Goal: Information Seeking & Learning: Understand process/instructions

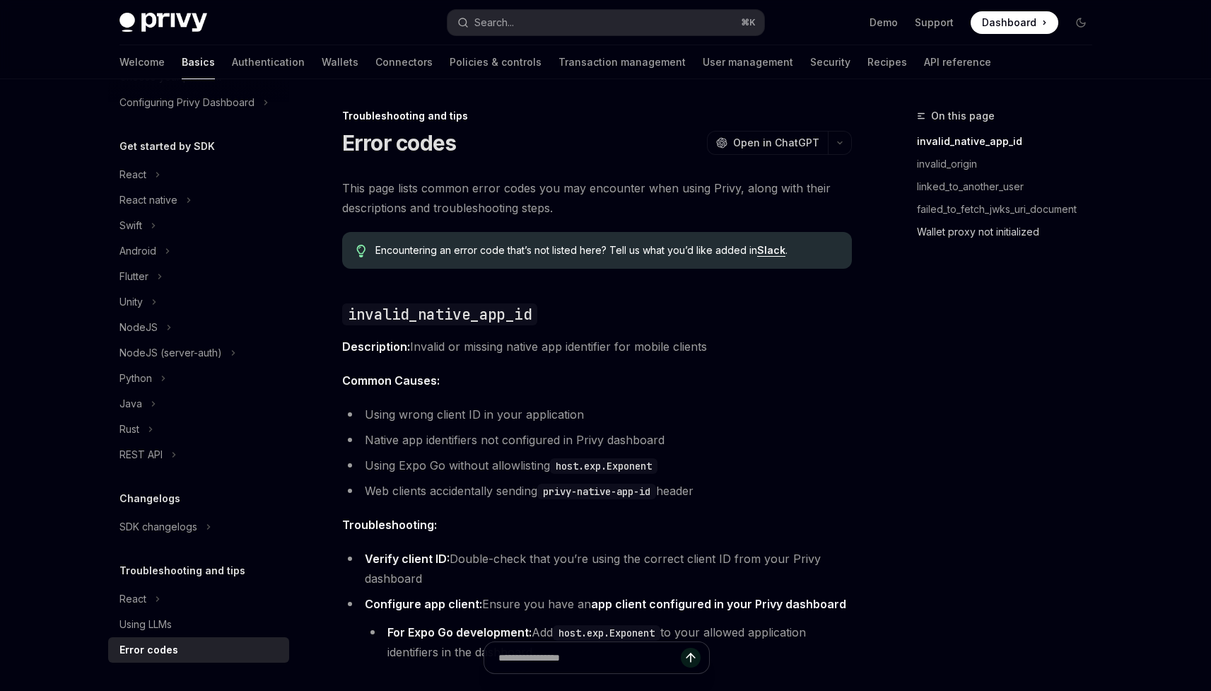
click at [959, 238] on link "Wallet proxy not initialized" at bounding box center [1010, 232] width 187 height 23
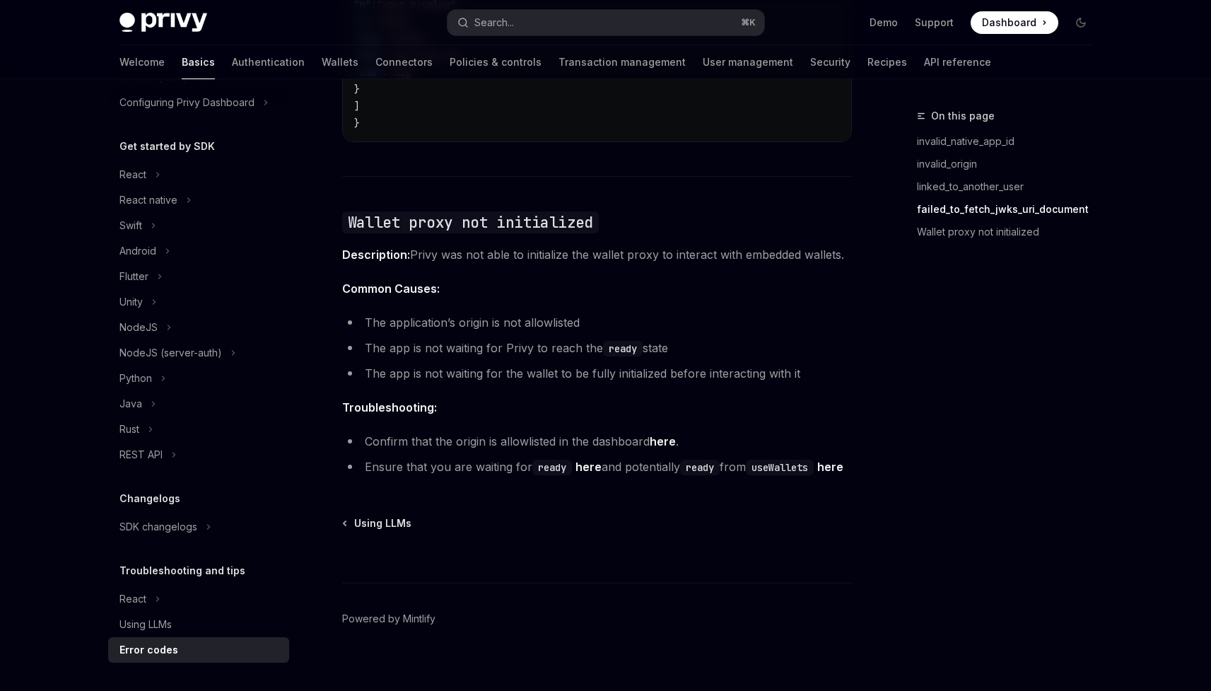
scroll to position [2162, 0]
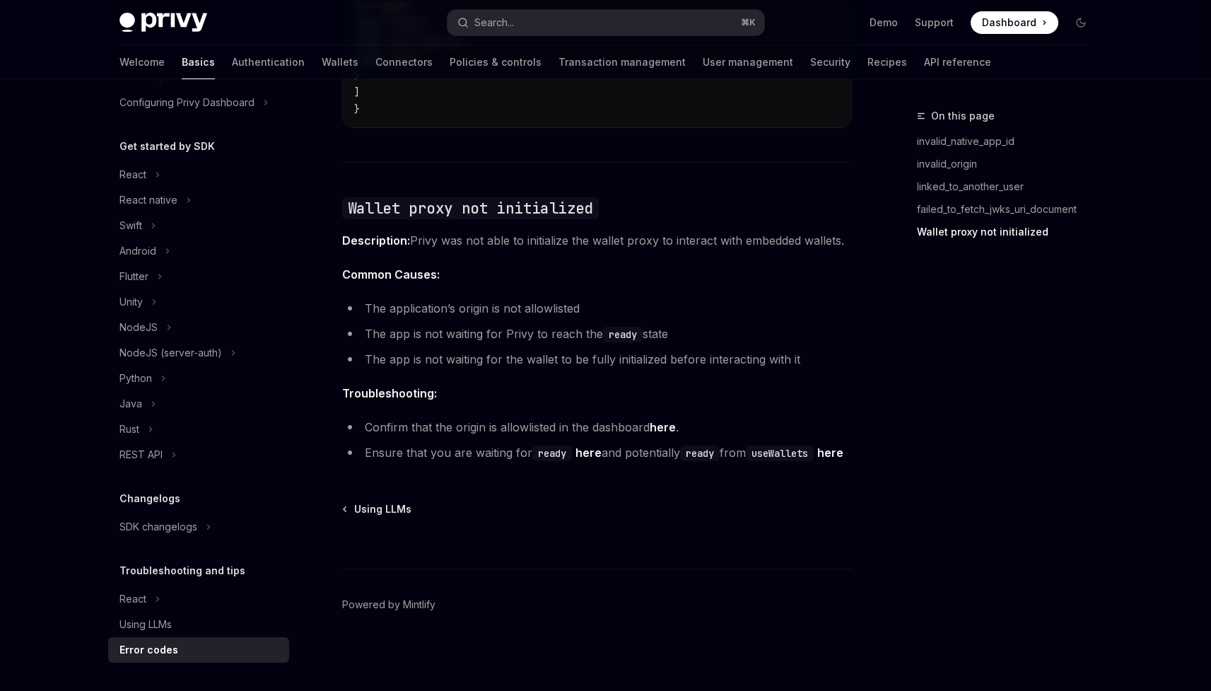
click at [481, 298] on li "The application’s origin is not allowlisted" at bounding box center [597, 308] width 510 height 20
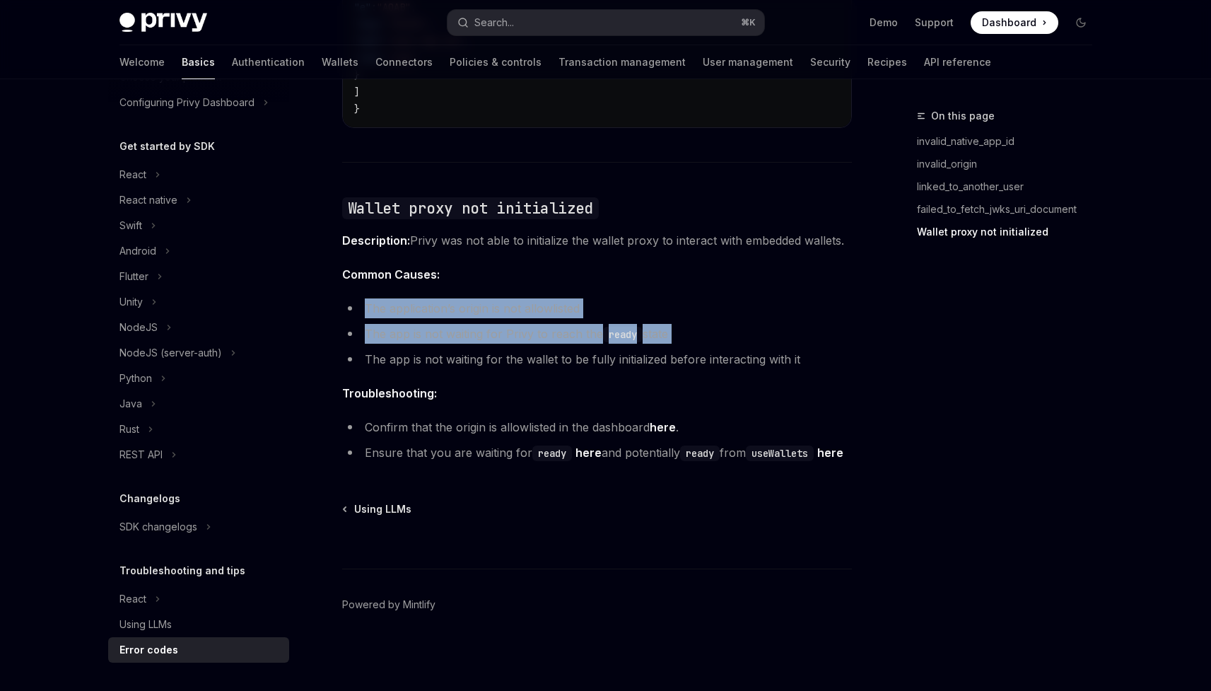
drag, startPoint x: 481, startPoint y: 281, endPoint x: 483, endPoint y: 307, distance: 25.5
click at [483, 307] on ul "The application’s origin is not allowlisted The app is not waiting for Privy to…" at bounding box center [597, 333] width 510 height 71
click at [483, 324] on li "The app is not waiting for Privy to reach the ready state" at bounding box center [597, 334] width 510 height 20
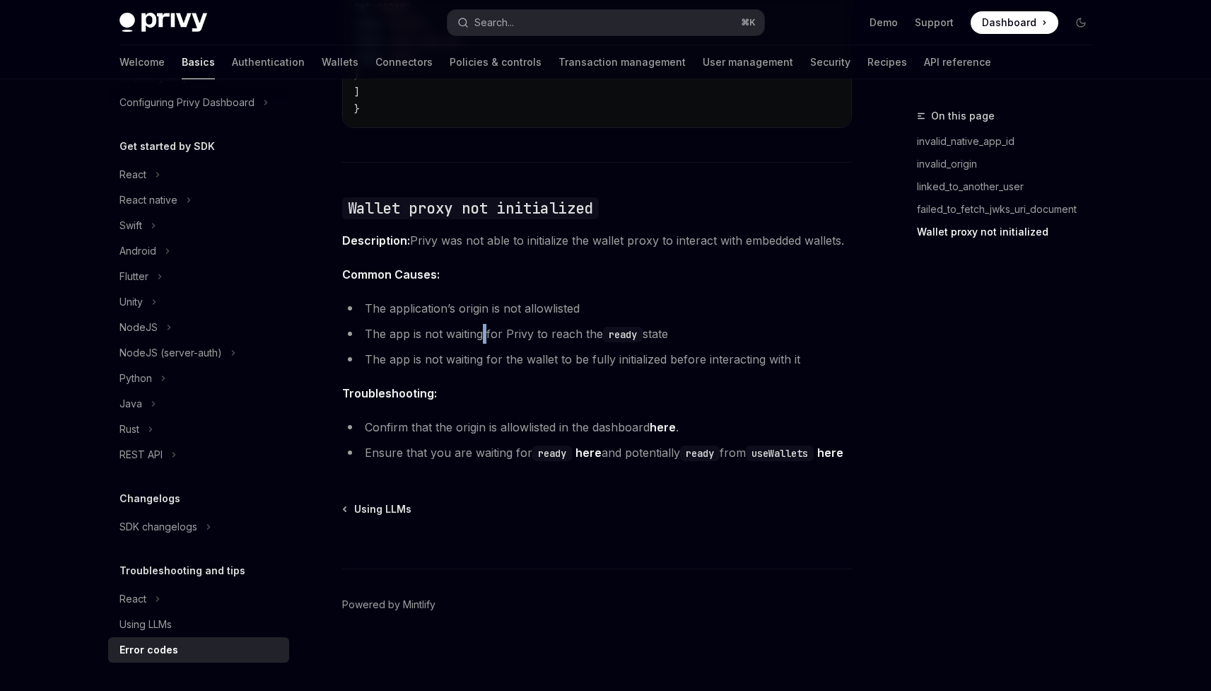
click at [483, 324] on li "The app is not waiting for Privy to reach the ready state" at bounding box center [597, 334] width 510 height 20
drag, startPoint x: 483, startPoint y: 307, endPoint x: 498, endPoint y: 322, distance: 21.0
click at [498, 324] on li "The app is not waiting for Privy to reach the ready state" at bounding box center [597, 334] width 510 height 20
click at [501, 349] on li "The app is not waiting for the wallet to be fully initialized before interactin…" at bounding box center [597, 359] width 510 height 20
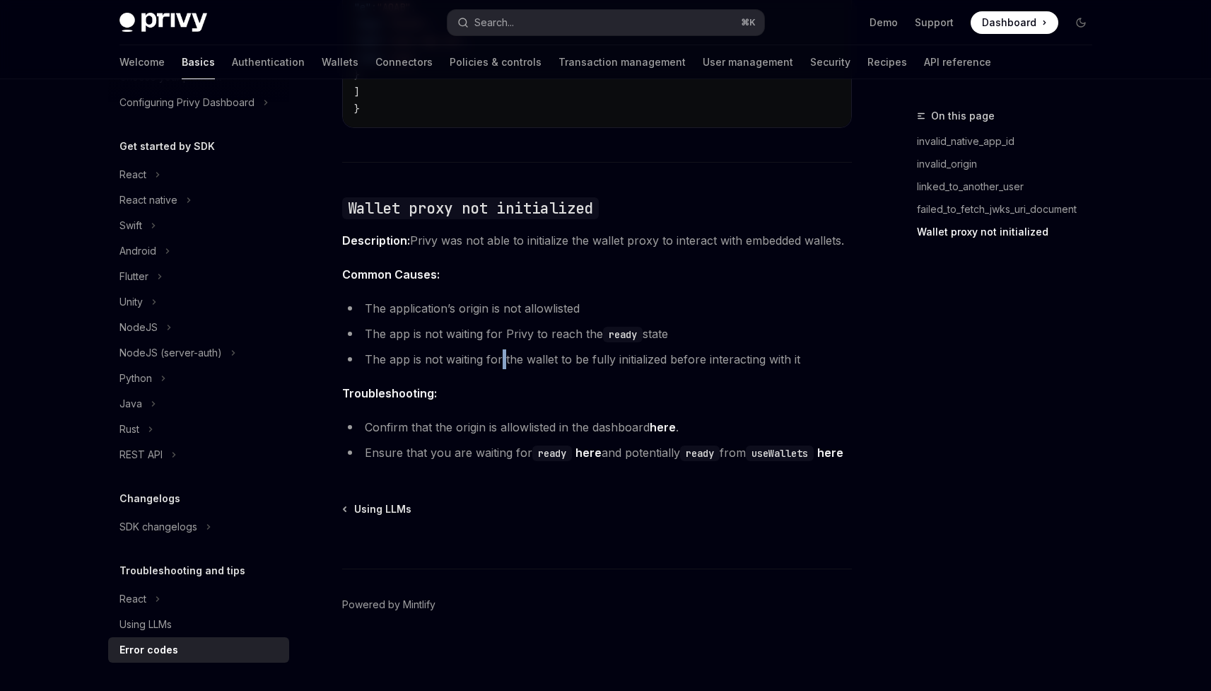
click at [501, 349] on li "The app is not waiting for the wallet to be fully initialized before interactin…" at bounding box center [597, 359] width 510 height 20
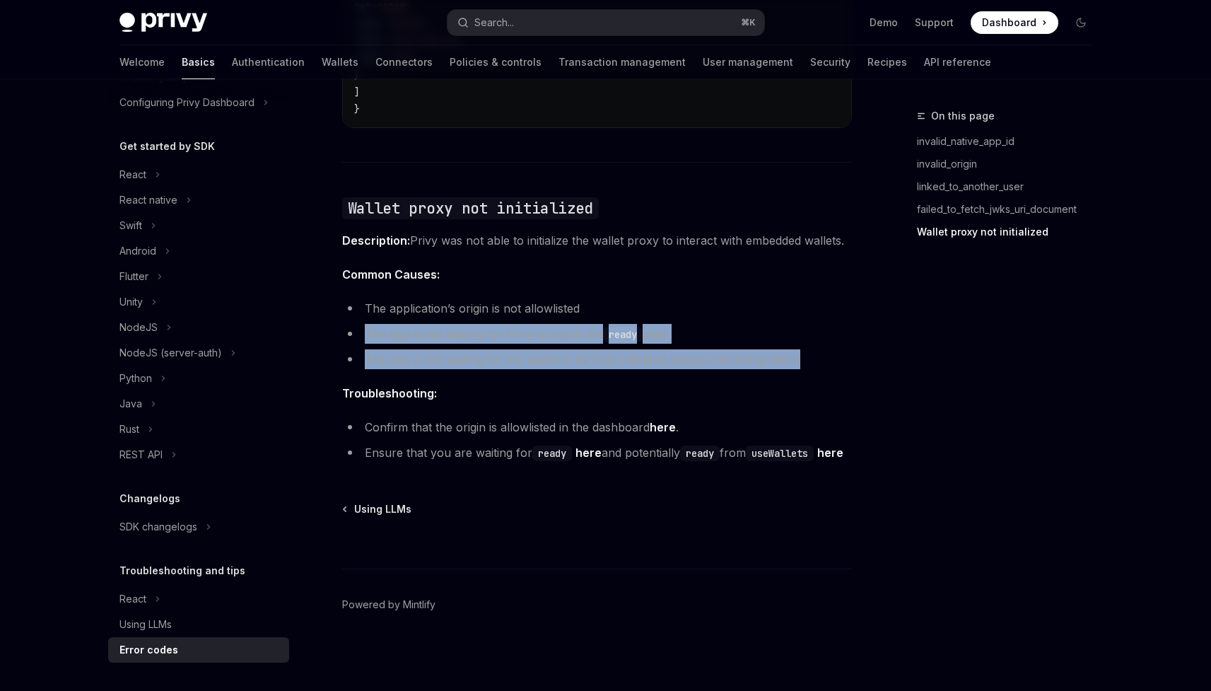
drag, startPoint x: 501, startPoint y: 331, endPoint x: 500, endPoint y: 321, distance: 9.9
click at [500, 321] on ul "The application’s origin is not allowlisted The app is not waiting for Privy to…" at bounding box center [597, 333] width 510 height 71
click at [500, 324] on li "The app is not waiting for Privy to reach the ready state" at bounding box center [597, 334] width 510 height 20
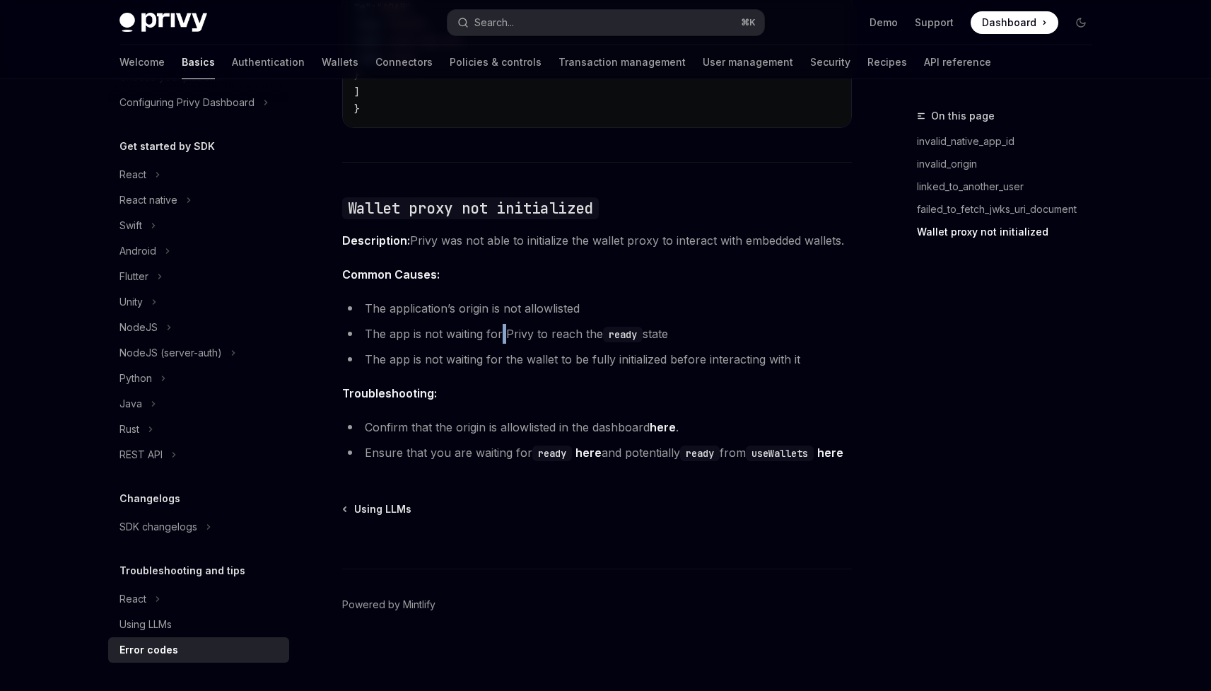
click at [500, 324] on li "The app is not waiting for Privy to reach the ready state" at bounding box center [597, 334] width 510 height 20
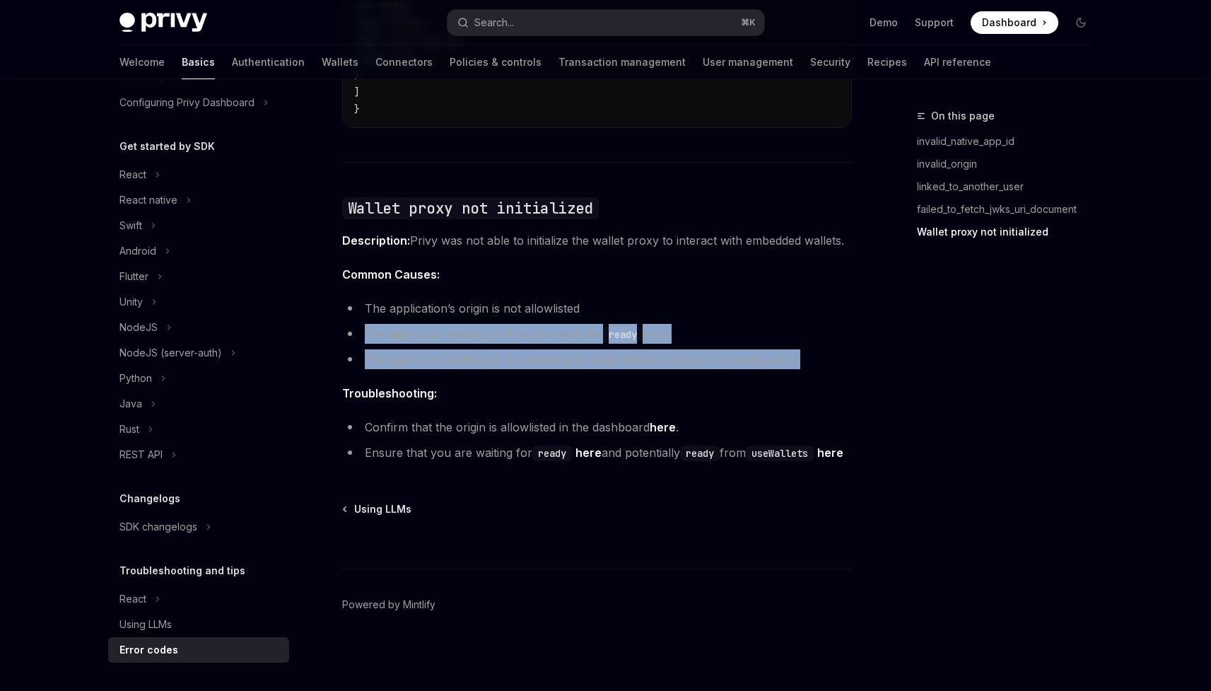
drag, startPoint x: 500, startPoint y: 321, endPoint x: 505, endPoint y: 328, distance: 8.2
click at [504, 327] on ul "The application’s origin is not allowlisted The app is not waiting for Privy to…" at bounding box center [597, 333] width 510 height 71
click at [505, 328] on ul "The application’s origin is not allowlisted The app is not waiting for Privy to…" at bounding box center [597, 333] width 510 height 71
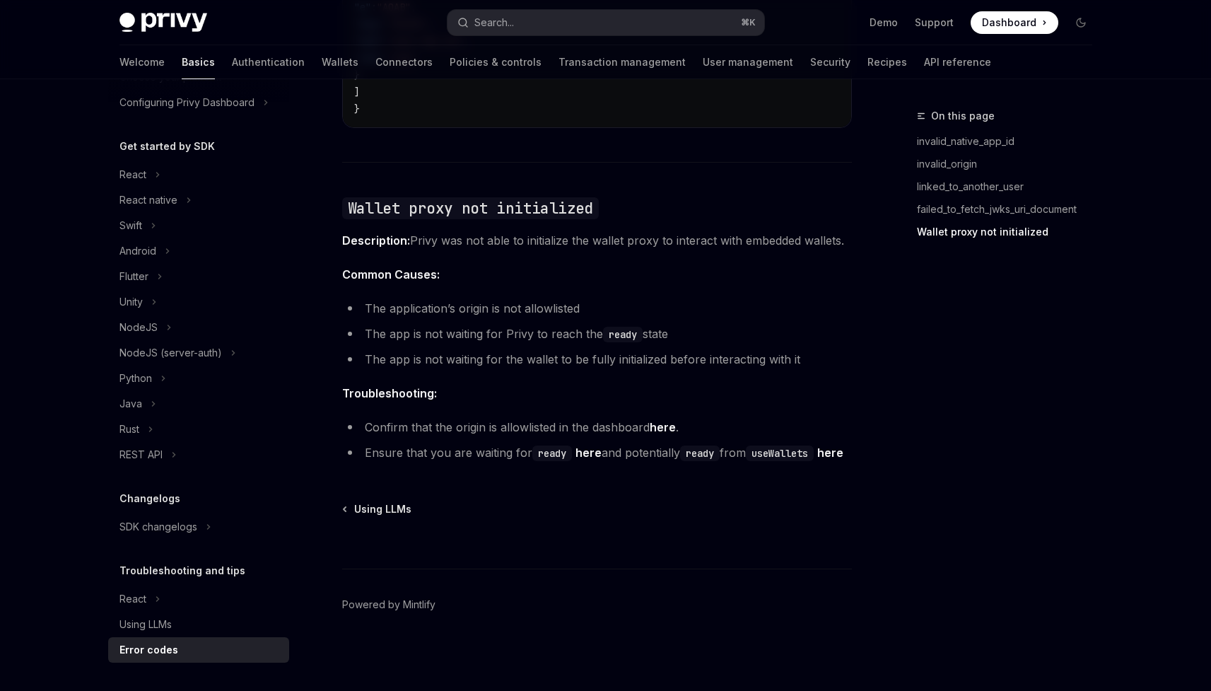
click at [619, 327] on code "ready" at bounding box center [623, 335] width 40 height 16
click at [609, 349] on li "The app is not waiting for the wallet to be fully initialized before interactin…" at bounding box center [597, 359] width 510 height 20
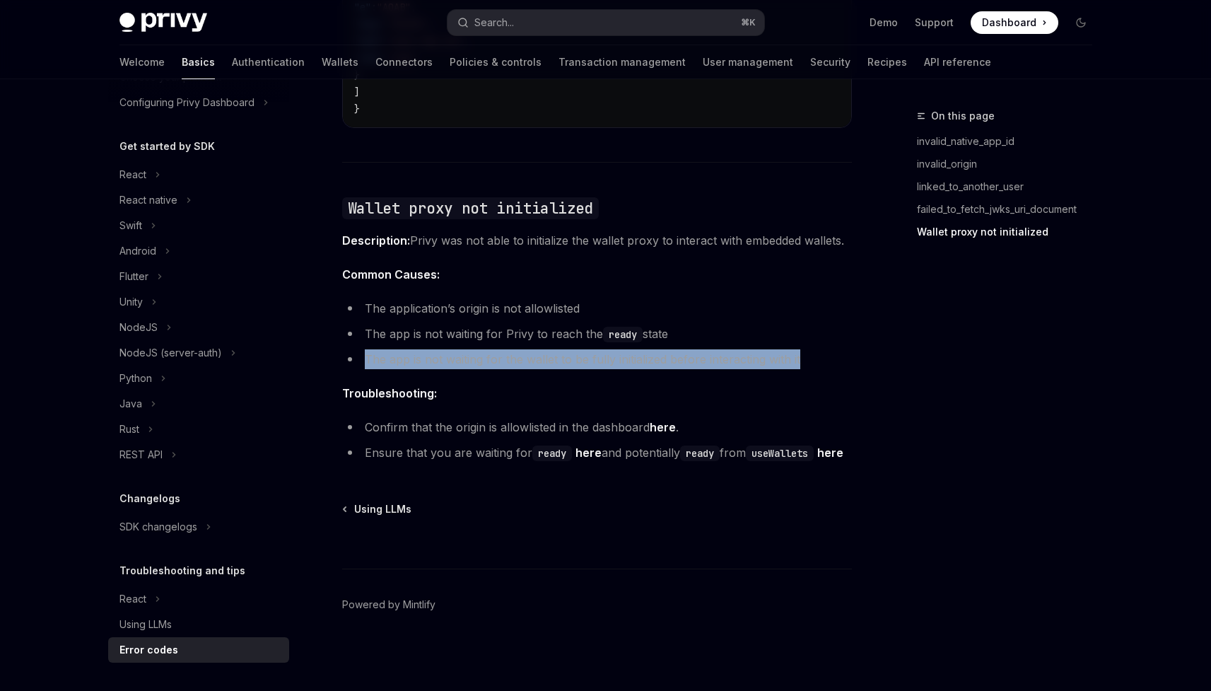
drag, startPoint x: 609, startPoint y: 341, endPoint x: 606, endPoint y: 332, distance: 10.3
click at [606, 349] on li "The app is not waiting for the wallet to be fully initialized before interactin…" at bounding box center [597, 359] width 510 height 20
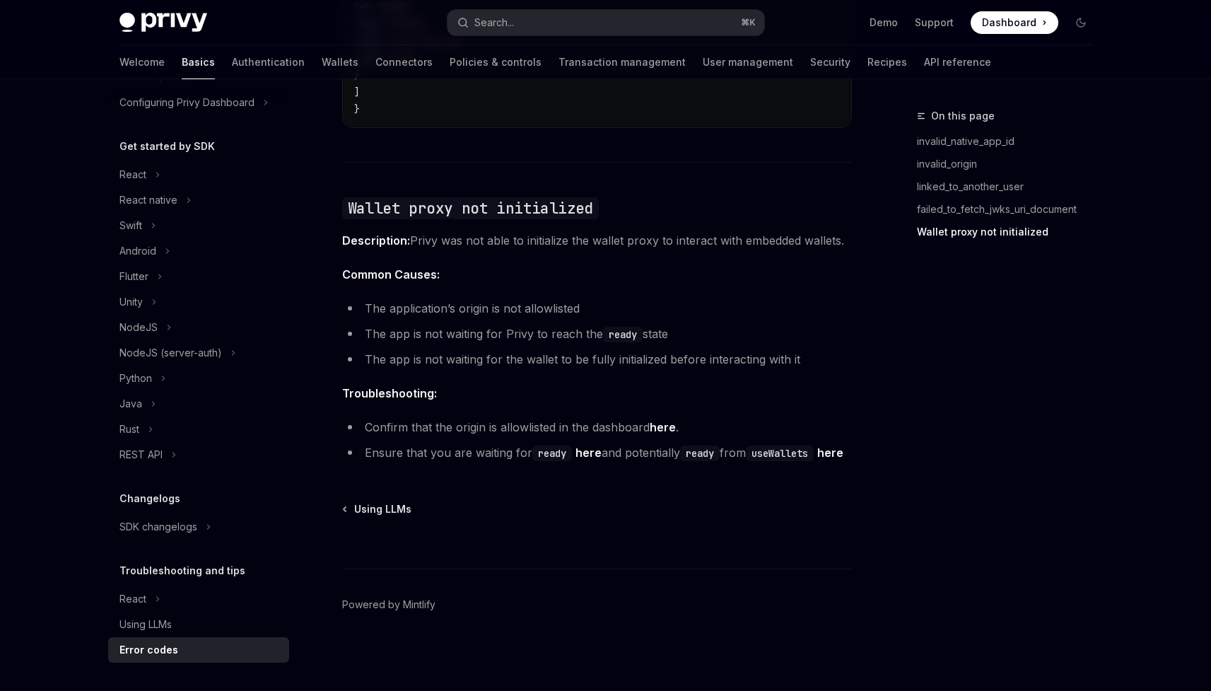
click at [584, 445] on link "here" at bounding box center [588, 452] width 26 height 15
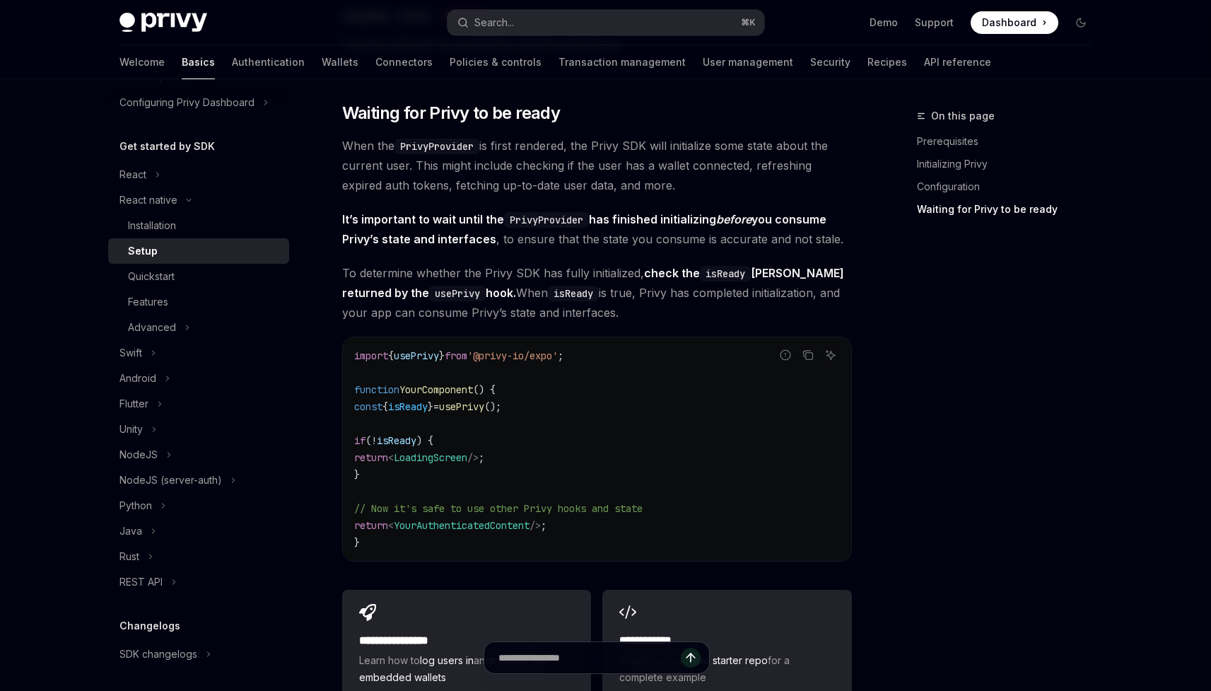
click at [506, 422] on code "import { usePrivy } from '@privy-io/expo' ; function YourComponent () { const {…" at bounding box center [597, 449] width 486 height 204
click at [484, 413] on span "usePrivy" at bounding box center [461, 406] width 45 height 13
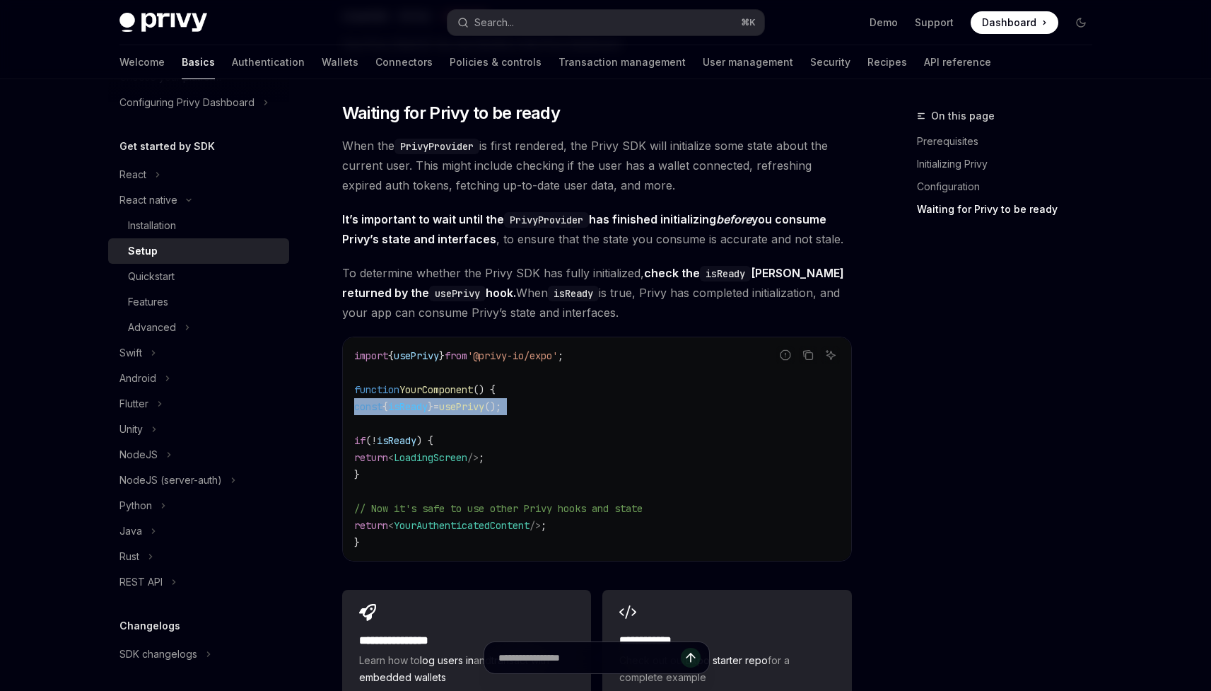
click at [484, 413] on span "usePrivy" at bounding box center [461, 406] width 45 height 13
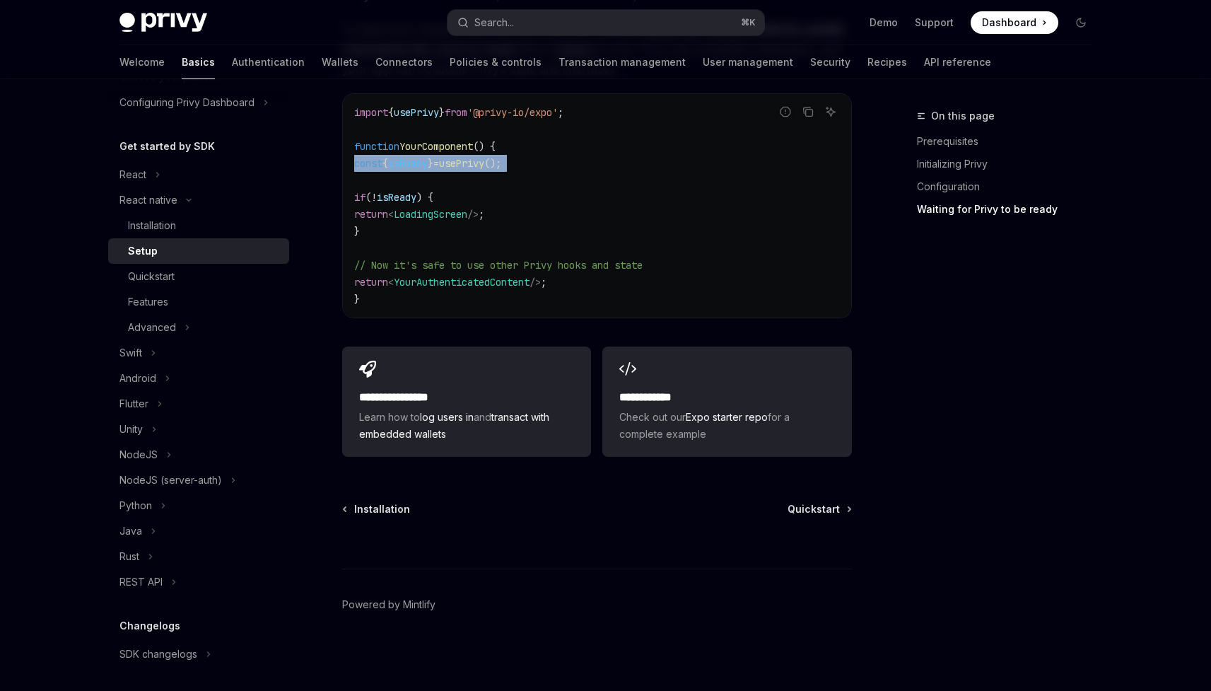
scroll to position [1264, 0]
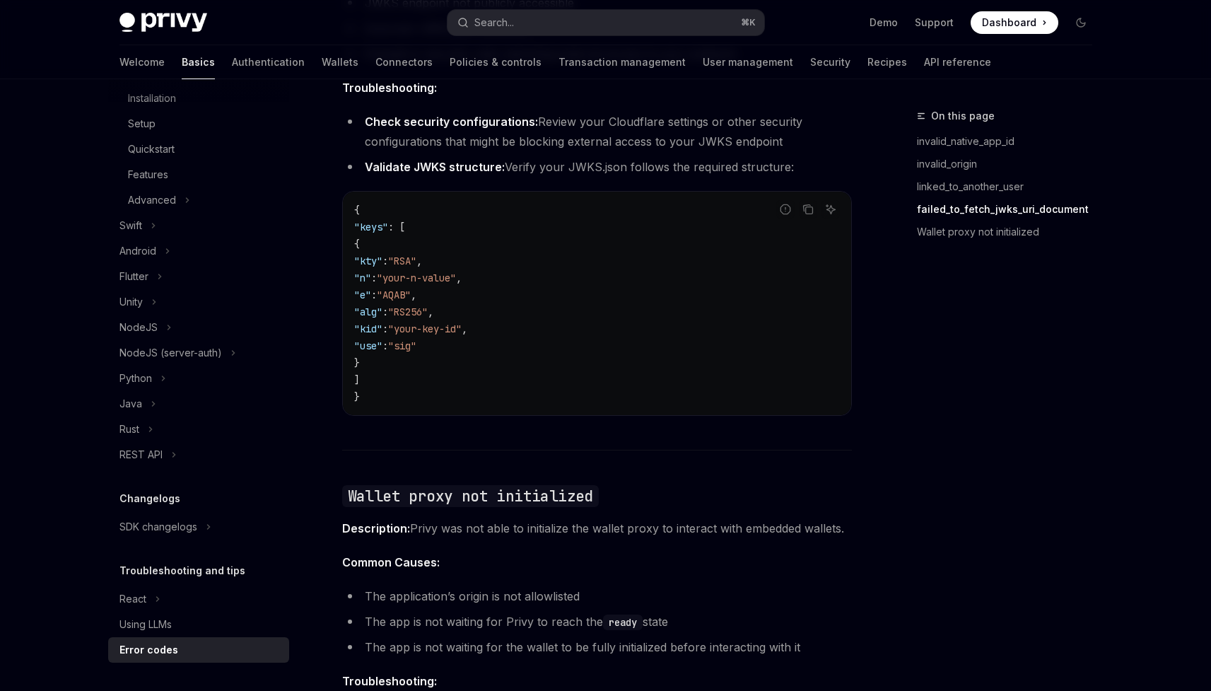
scroll to position [2150, 0]
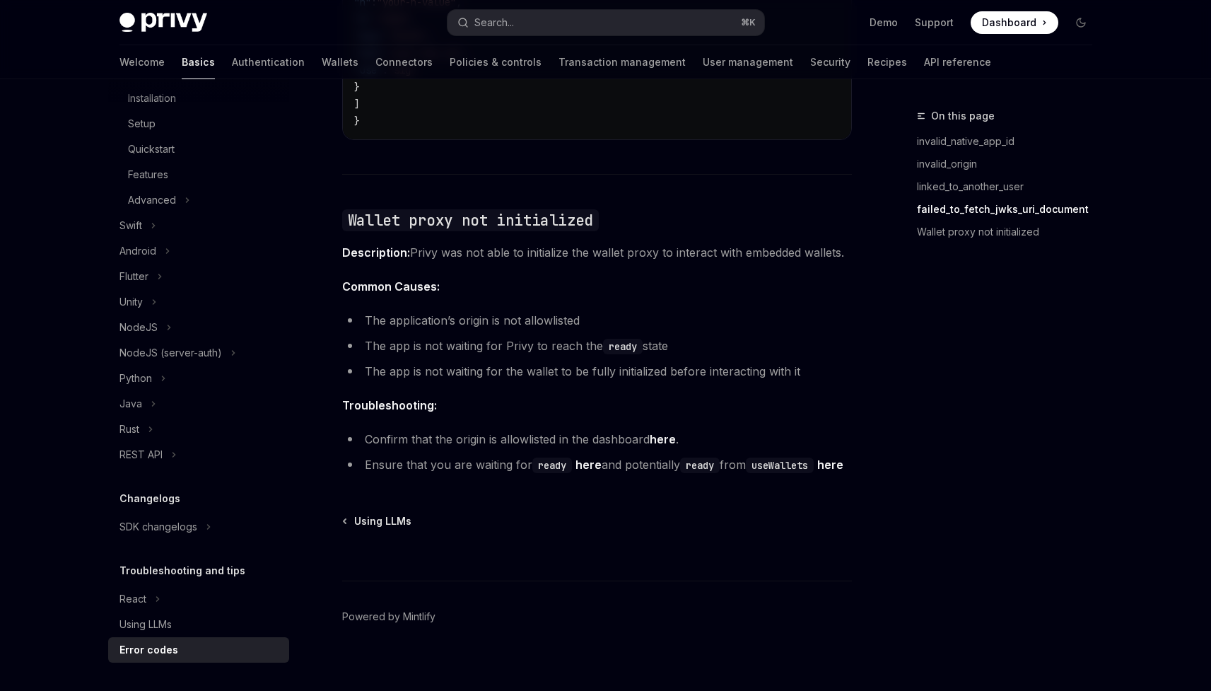
click at [709, 457] on code "ready" at bounding box center [700, 465] width 40 height 16
click at [817, 464] on link "here" at bounding box center [830, 464] width 26 height 15
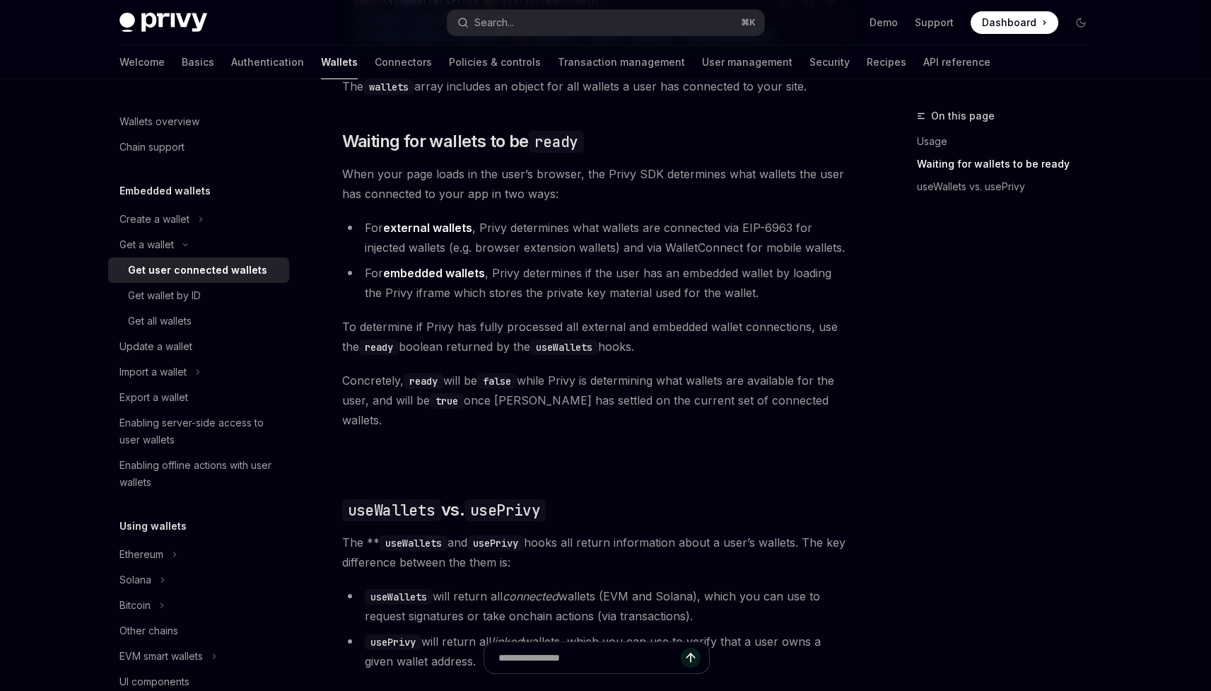
scroll to position [773, 0]
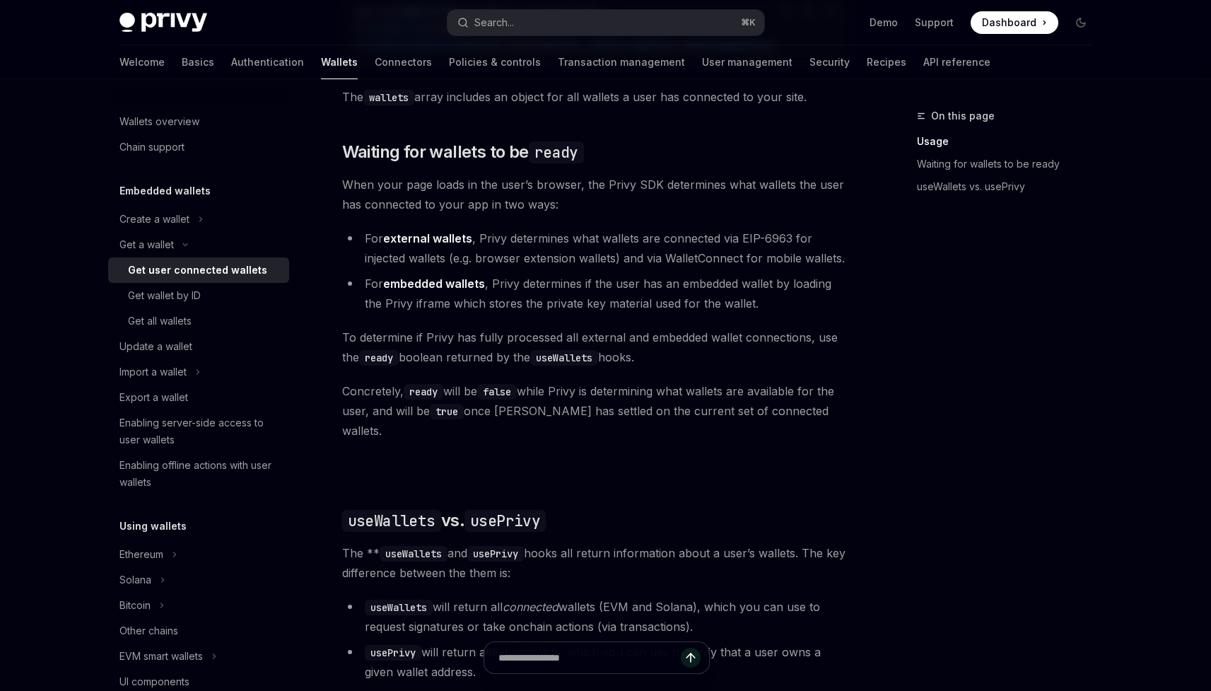
type textarea "*"
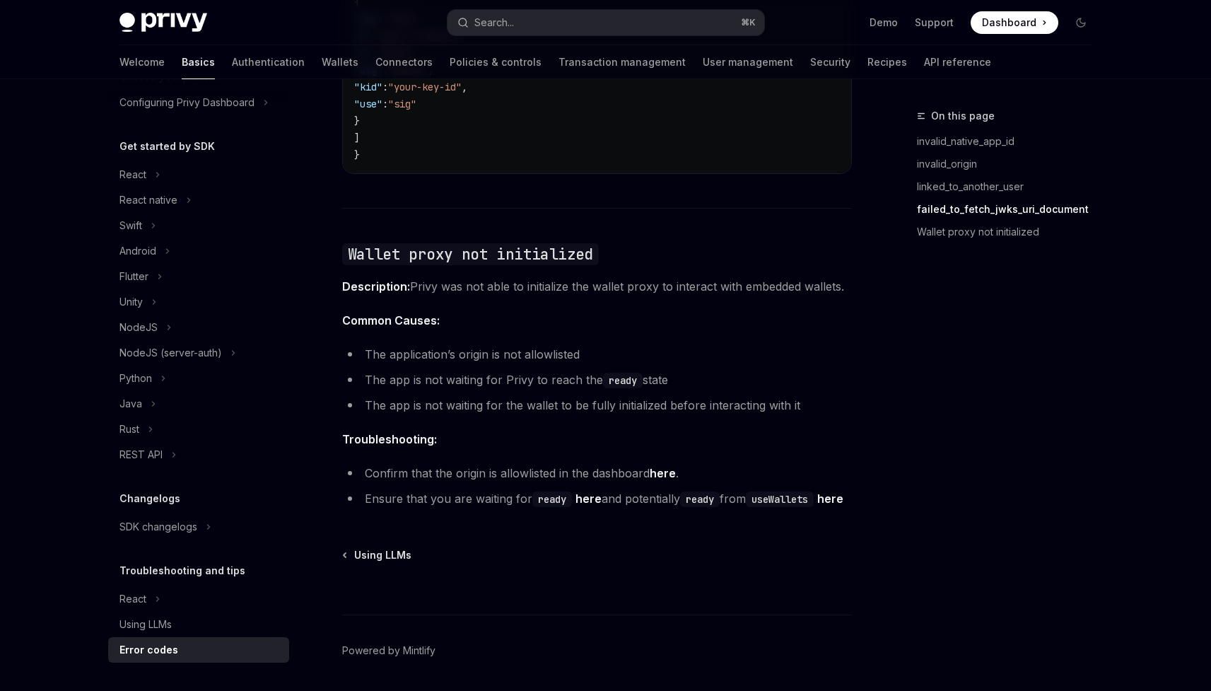
scroll to position [2115, 0]
click at [963, 232] on link "Wallet proxy not initialized" at bounding box center [1010, 232] width 187 height 23
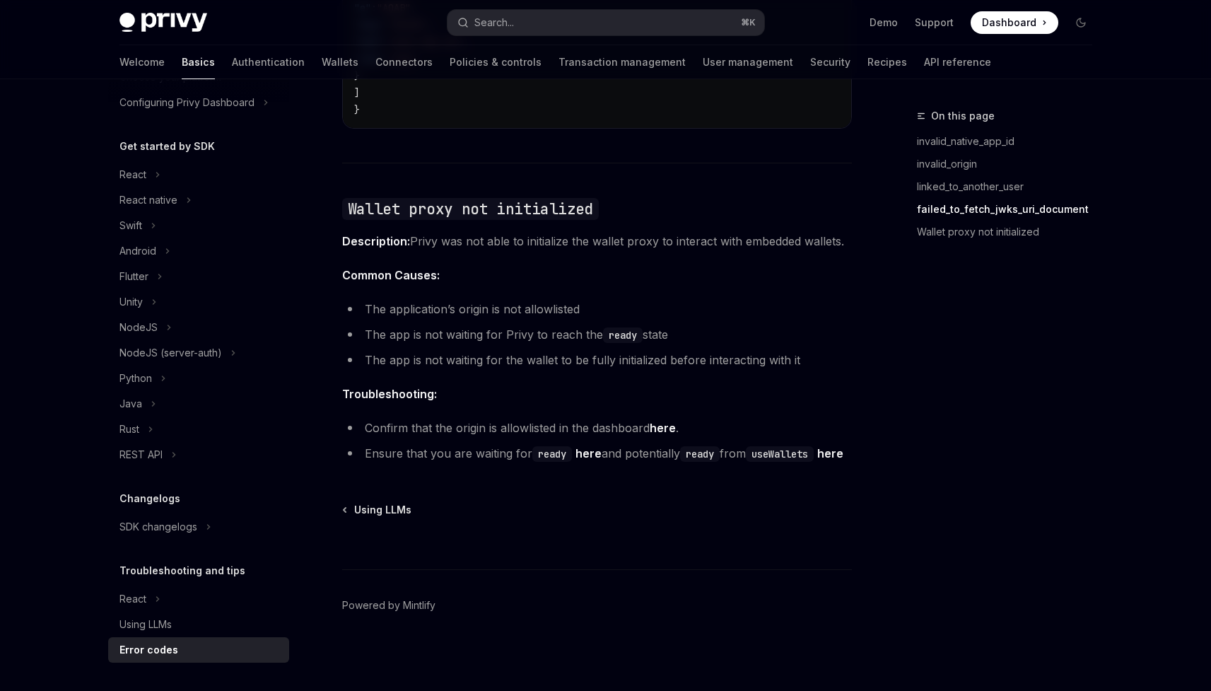
scroll to position [2162, 0]
click at [449, 197] on code "Wallet proxy not initialized" at bounding box center [470, 208] width 257 height 22
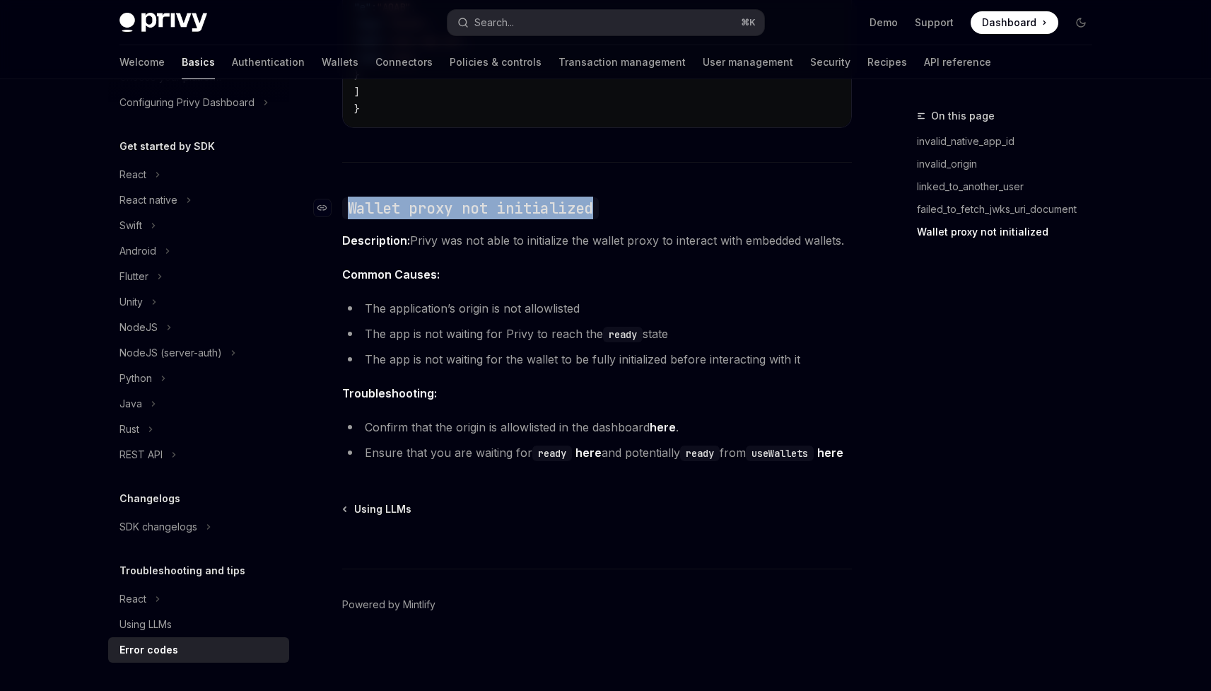
click at [449, 197] on code "Wallet proxy not initialized" at bounding box center [470, 208] width 257 height 22
copy div "Wallet proxy not initialized"
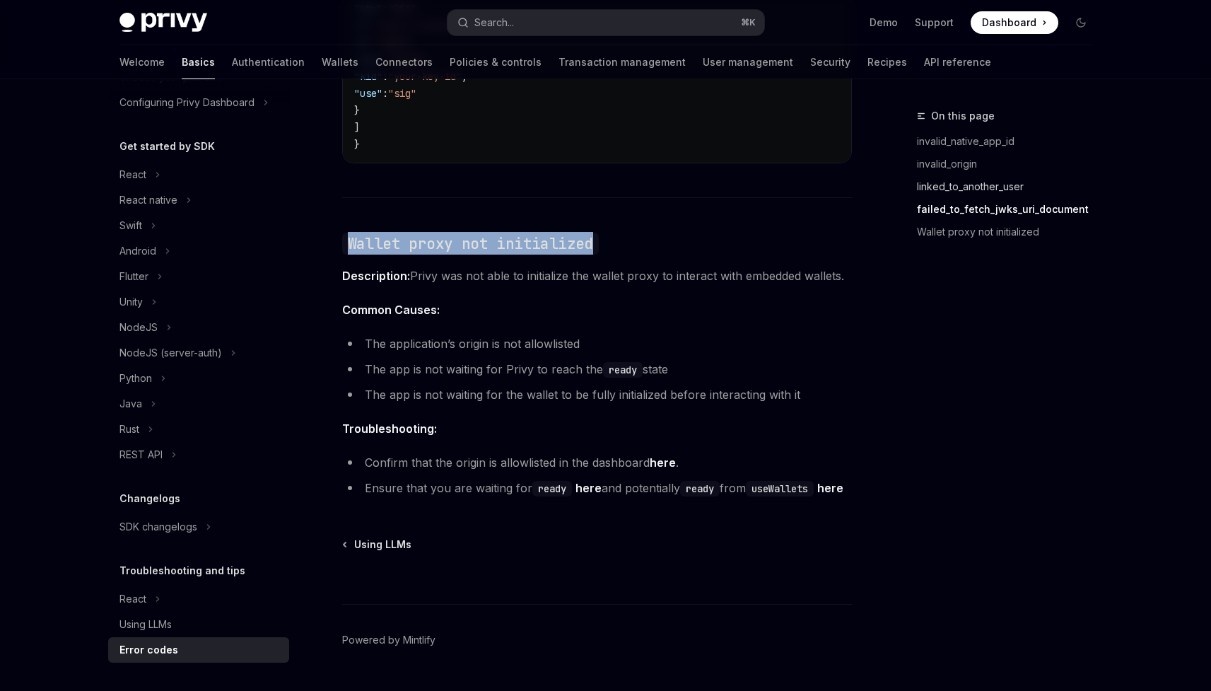
scroll to position [2111, 0]
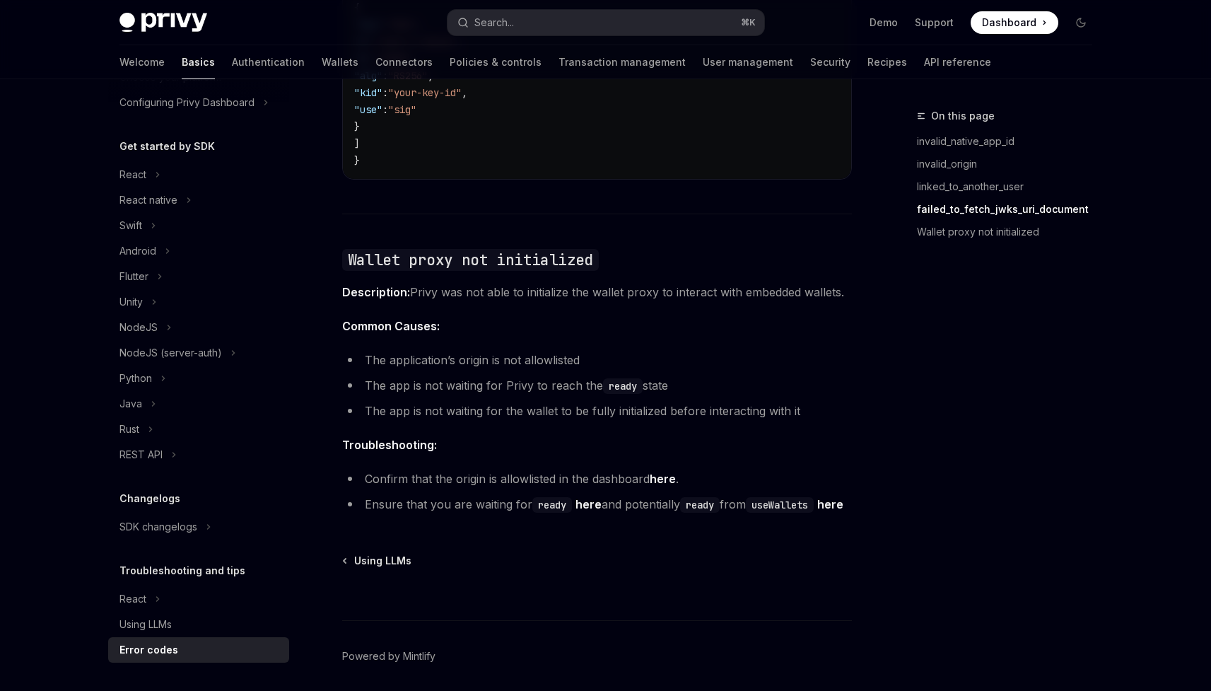
click at [570, 379] on ul "The application’s origin is not allowlisted The app is not waiting for Privy to…" at bounding box center [597, 385] width 510 height 71
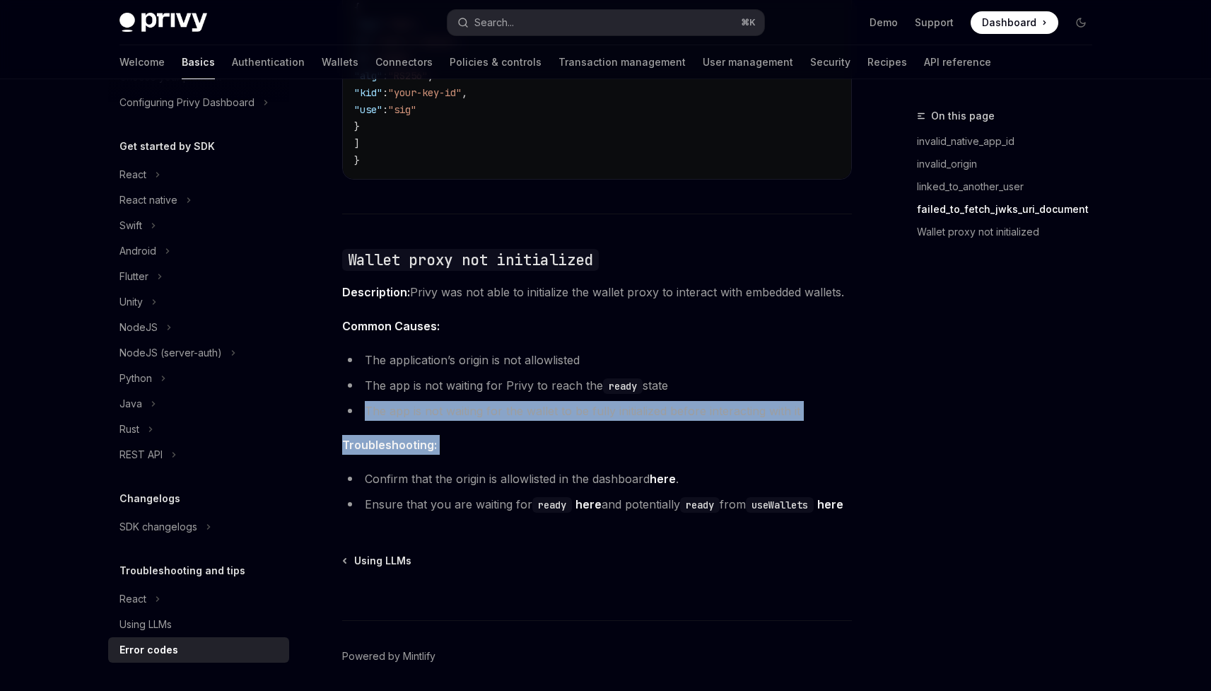
drag, startPoint x: 570, startPoint y: 379, endPoint x: 623, endPoint y: 411, distance: 62.4
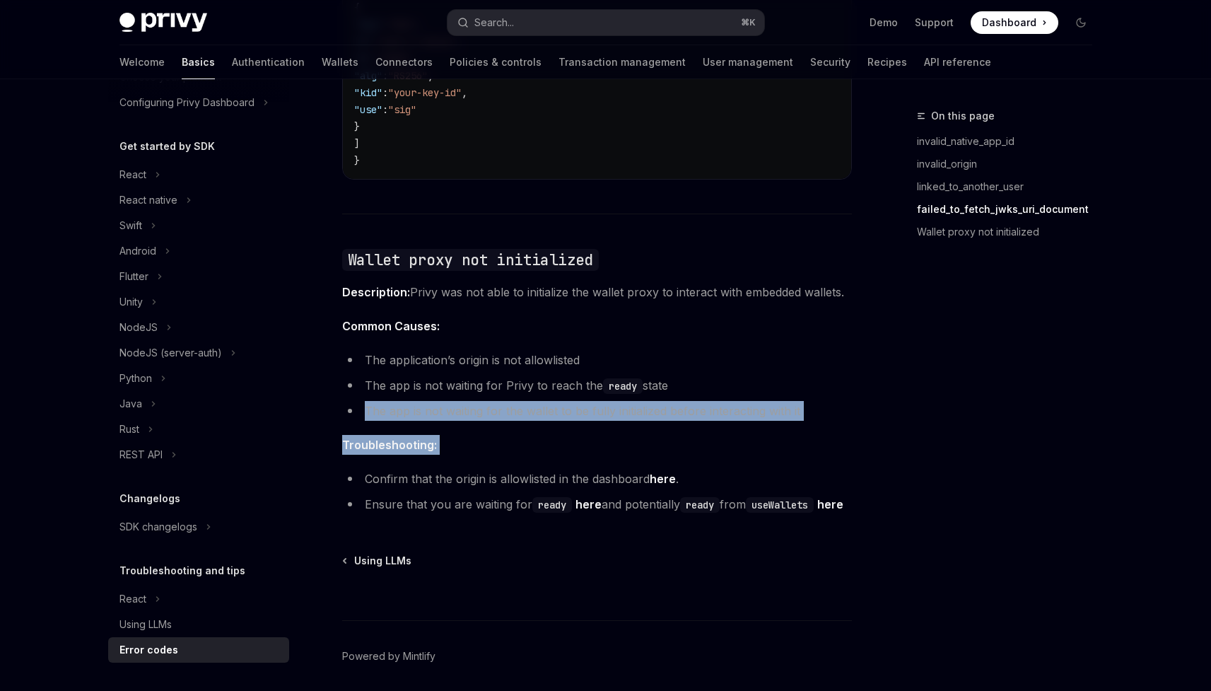
drag, startPoint x: 623, startPoint y: 411, endPoint x: 621, endPoint y: 397, distance: 14.3
click at [621, 401] on li "The app is not waiting for the wallet to be fully initialized before interactin…" at bounding box center [597, 411] width 510 height 20
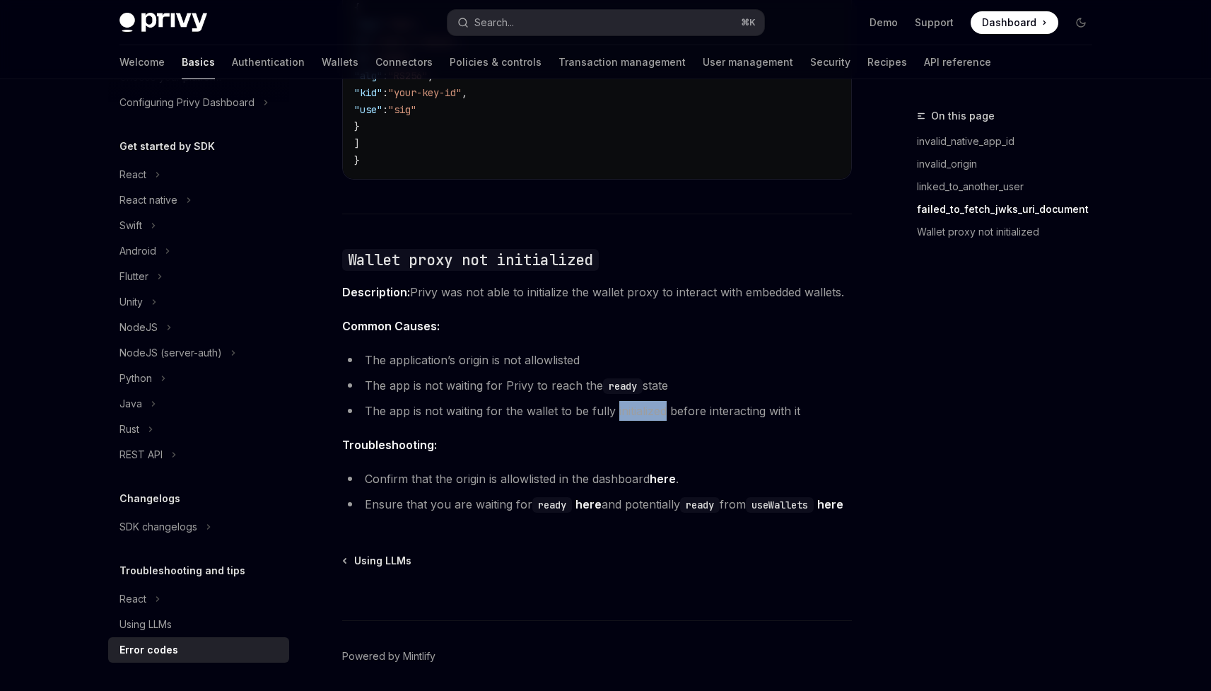
click at [621, 401] on li "The app is not waiting for the wallet to be fully initialized before interactin…" at bounding box center [597, 411] width 510 height 20
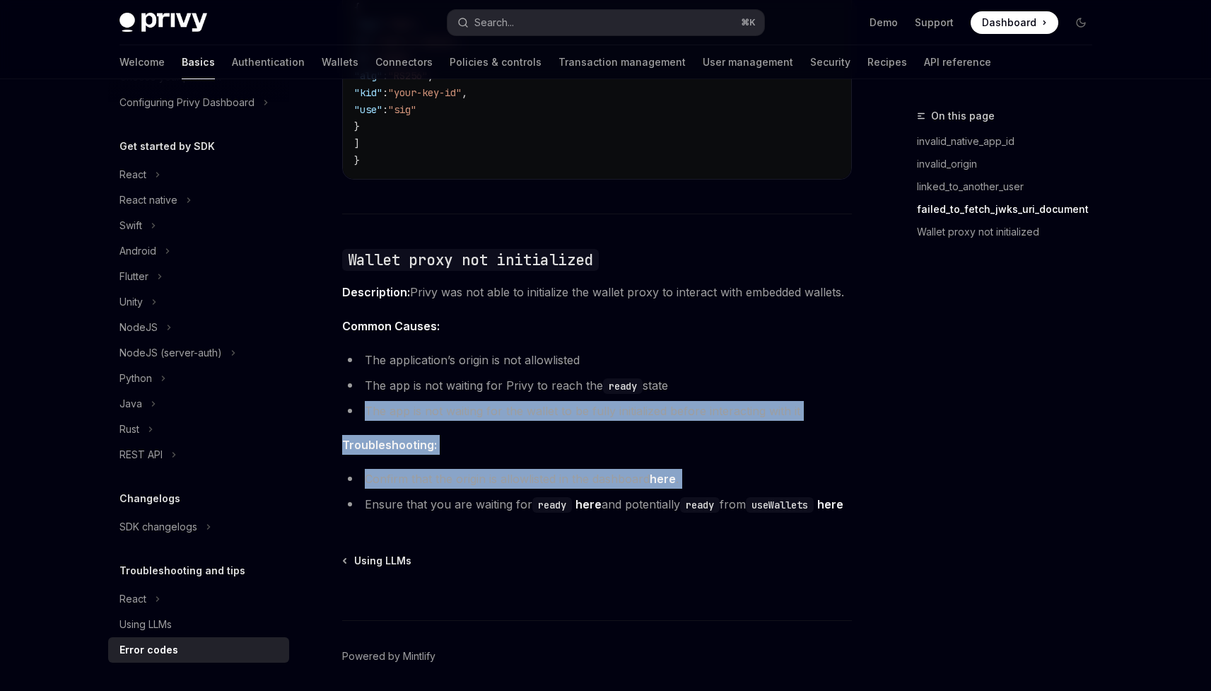
drag, startPoint x: 621, startPoint y: 397, endPoint x: 621, endPoint y: 438, distance: 41.7
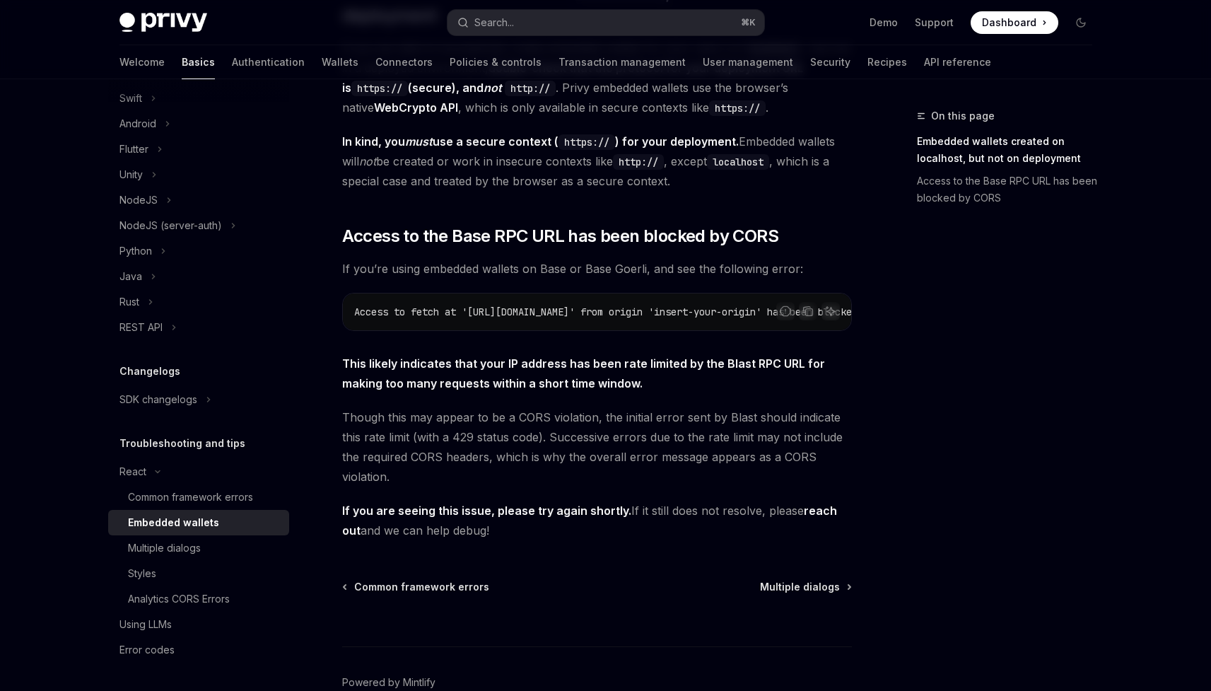
scroll to position [268, 0]
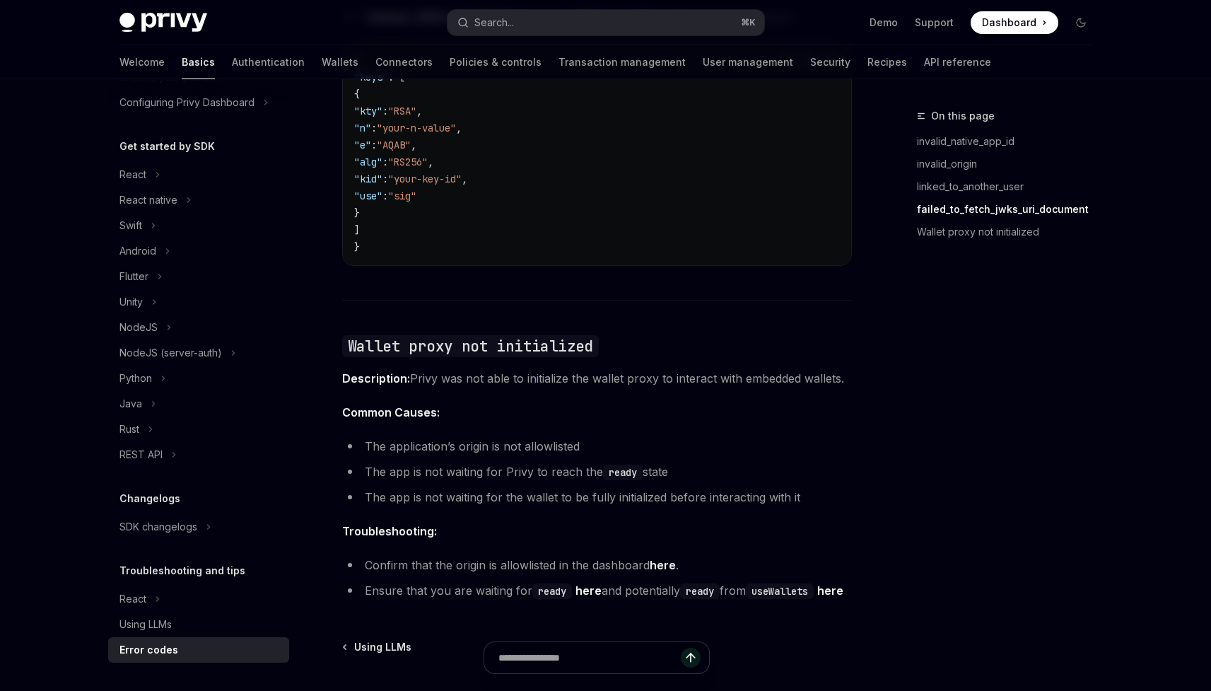
scroll to position [2162, 0]
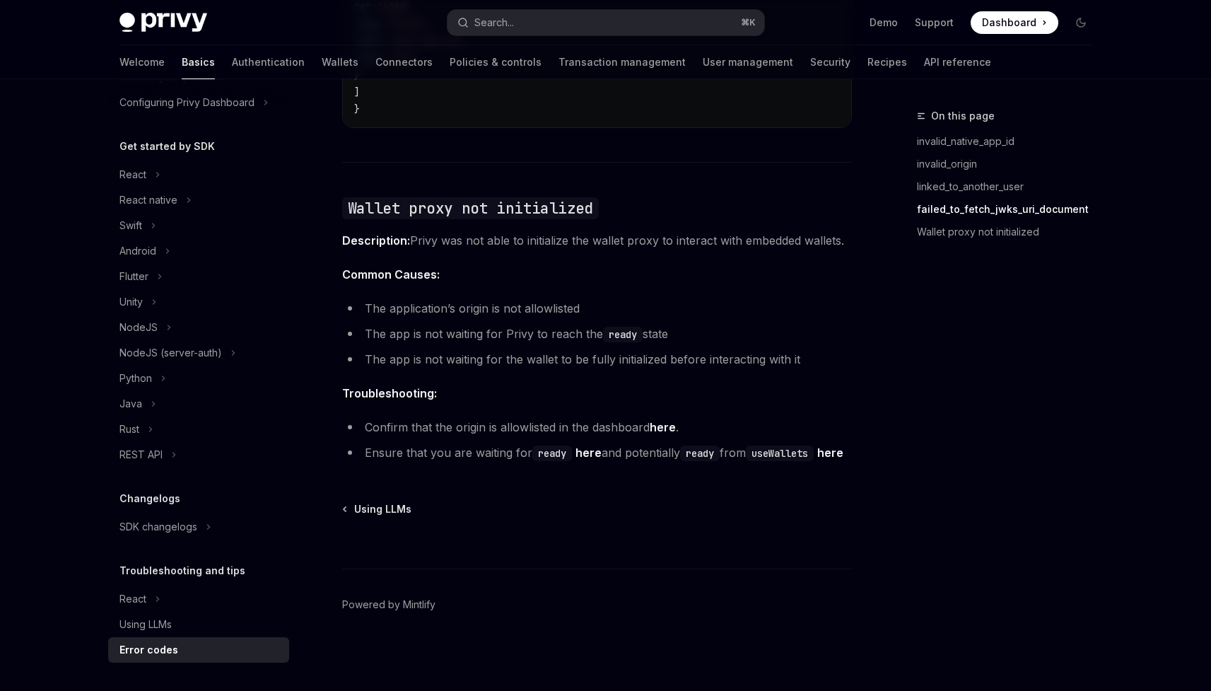
click at [505, 298] on li "The application’s origin is not allowlisted" at bounding box center [597, 308] width 510 height 20
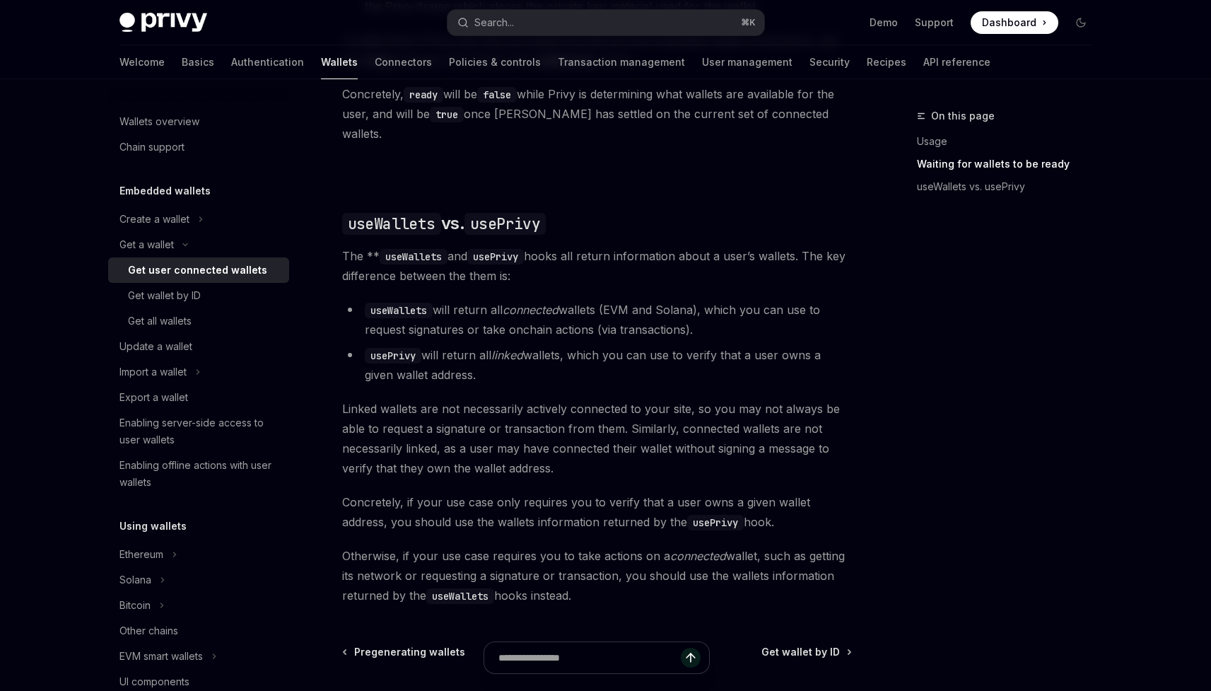
scroll to position [1074, 0]
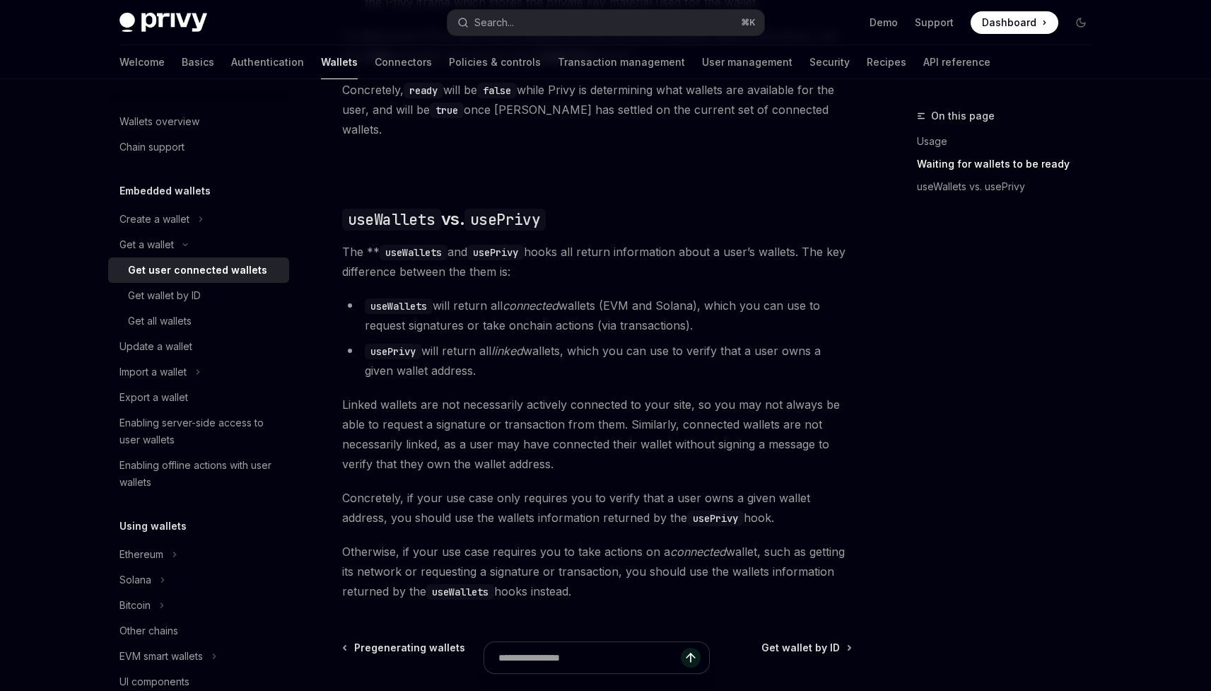
click at [611, 404] on span "Linked wallets are not necessarily actively connected to your site, so you may …" at bounding box center [597, 433] width 510 height 79
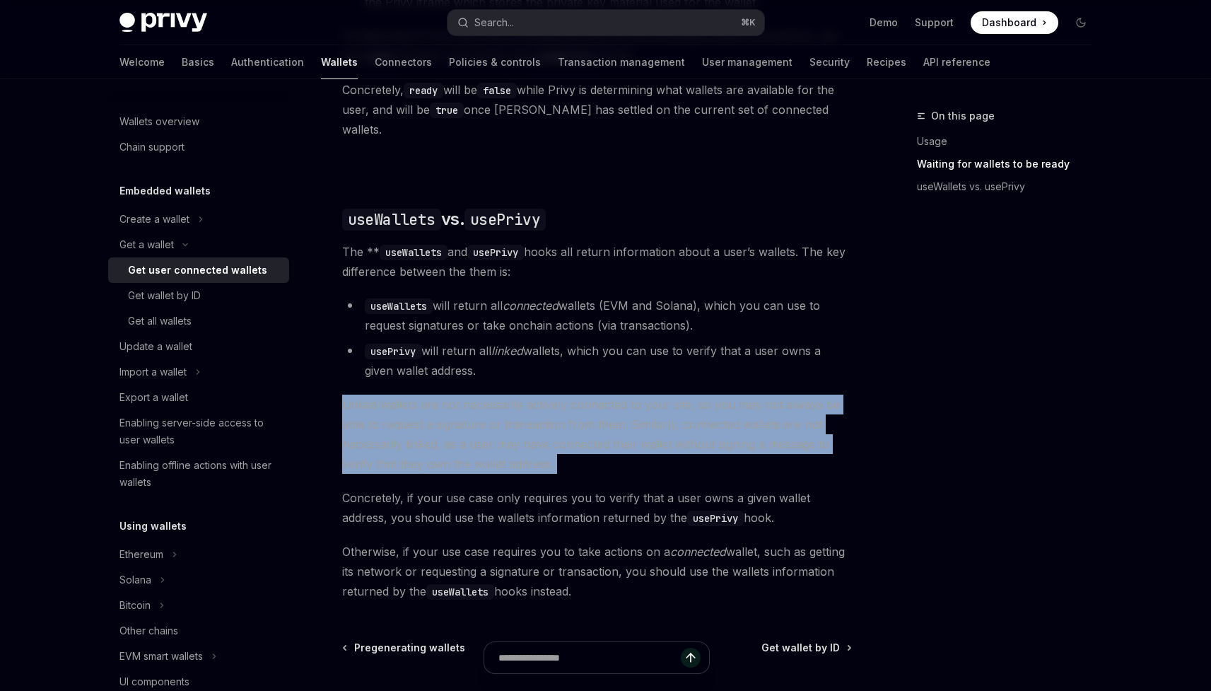
click at [612, 404] on span "Linked wallets are not necessarily actively connected to your site, so you may …" at bounding box center [597, 433] width 510 height 79
click at [614, 404] on span "Linked wallets are not necessarily actively connected to your site, so you may …" at bounding box center [597, 433] width 510 height 79
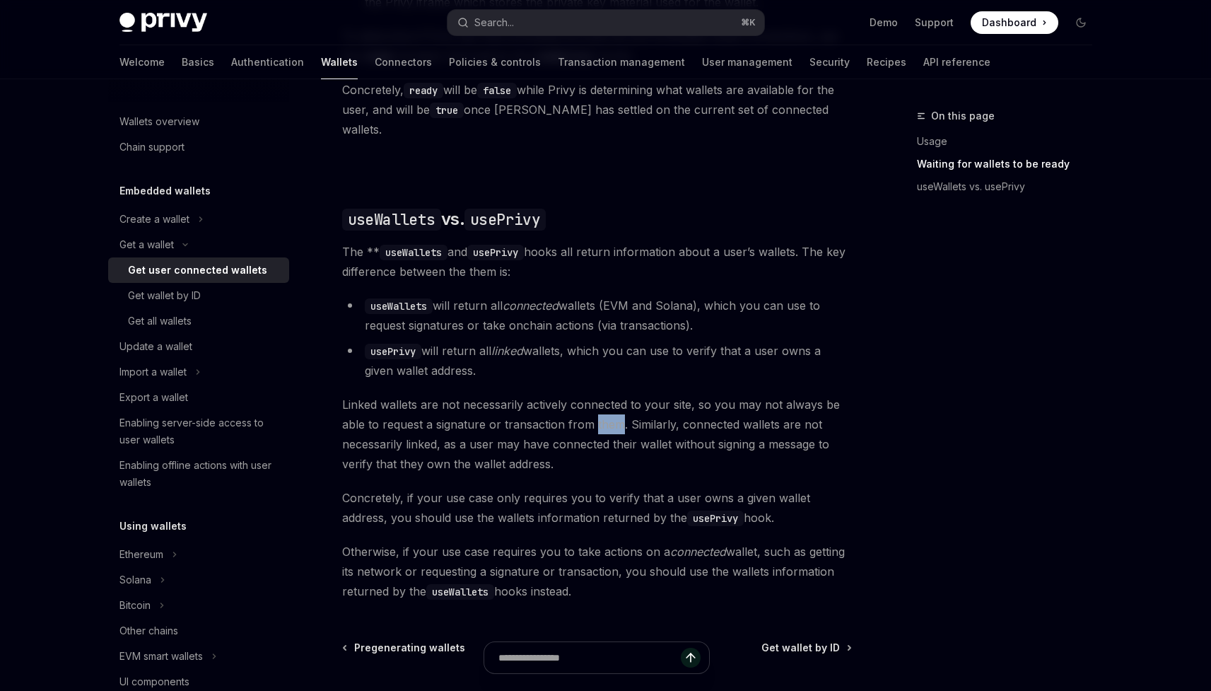
click at [614, 404] on span "Linked wallets are not necessarily actively connected to your site, so you may …" at bounding box center [597, 433] width 510 height 79
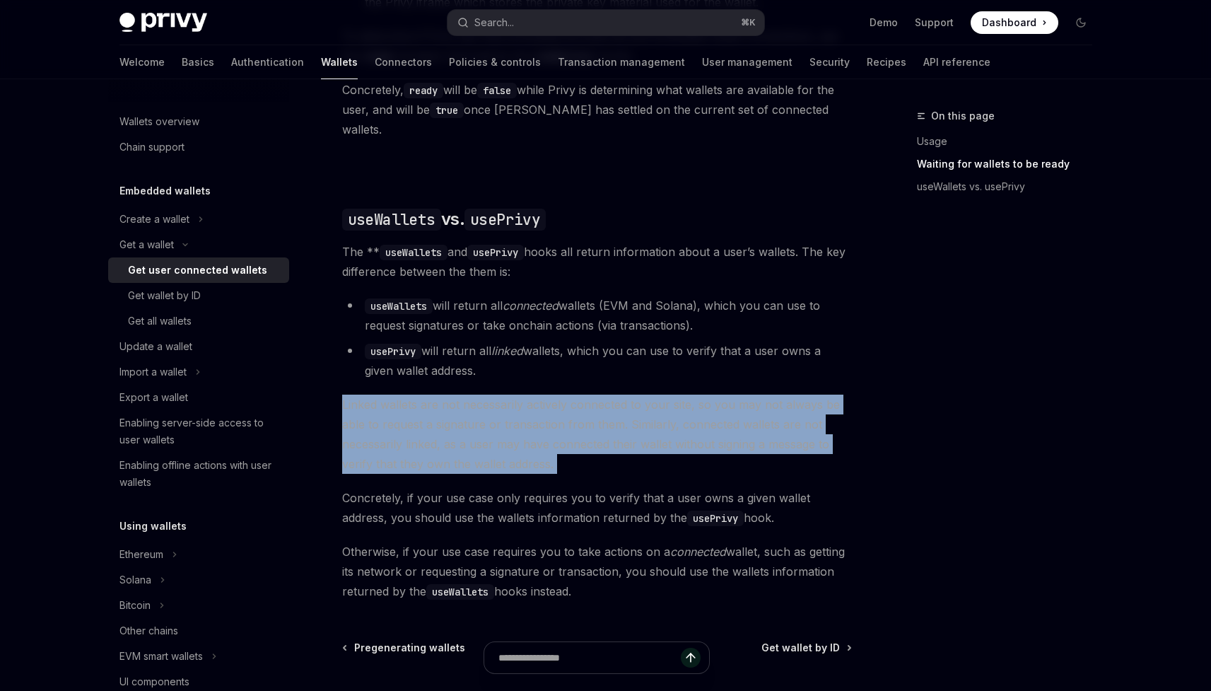
drag, startPoint x: 614, startPoint y: 404, endPoint x: 614, endPoint y: 412, distance: 7.8
click at [614, 406] on span "Linked wallets are not necessarily actively connected to your site, so you may …" at bounding box center [597, 433] width 510 height 79
click at [614, 412] on span "Linked wallets are not necessarily actively connected to your site, so you may …" at bounding box center [597, 433] width 510 height 79
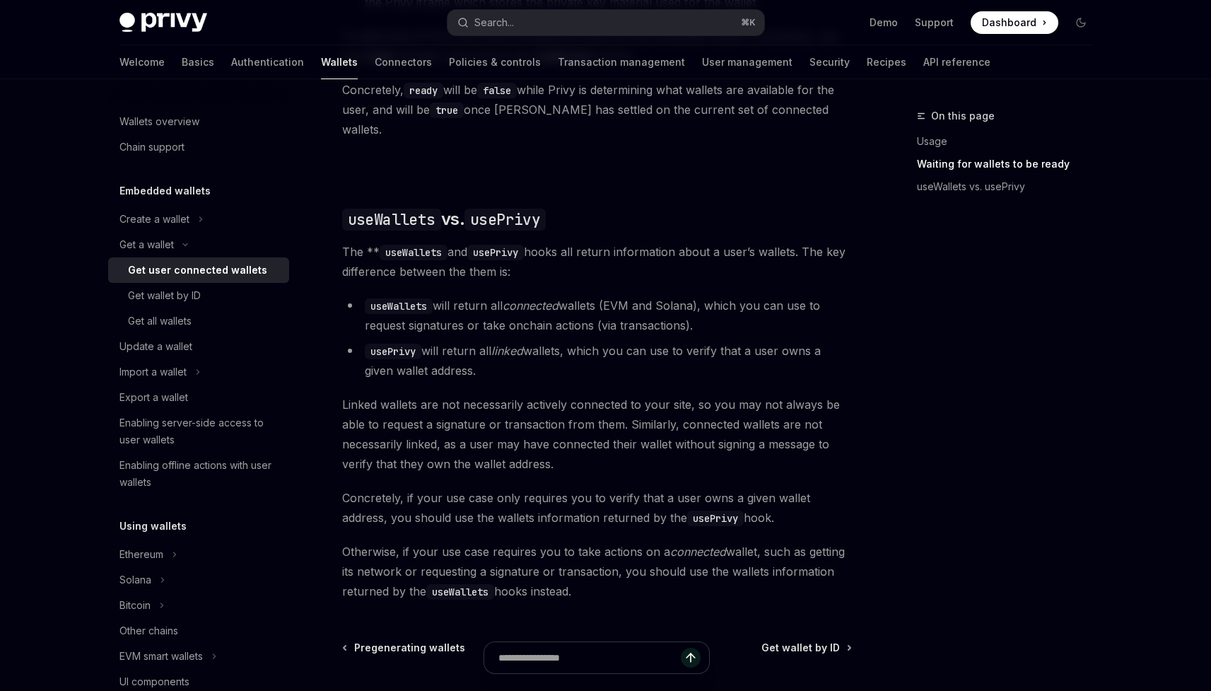
click at [647, 407] on span "Linked wallets are not necessarily actively connected to your site, so you may …" at bounding box center [597, 433] width 510 height 79
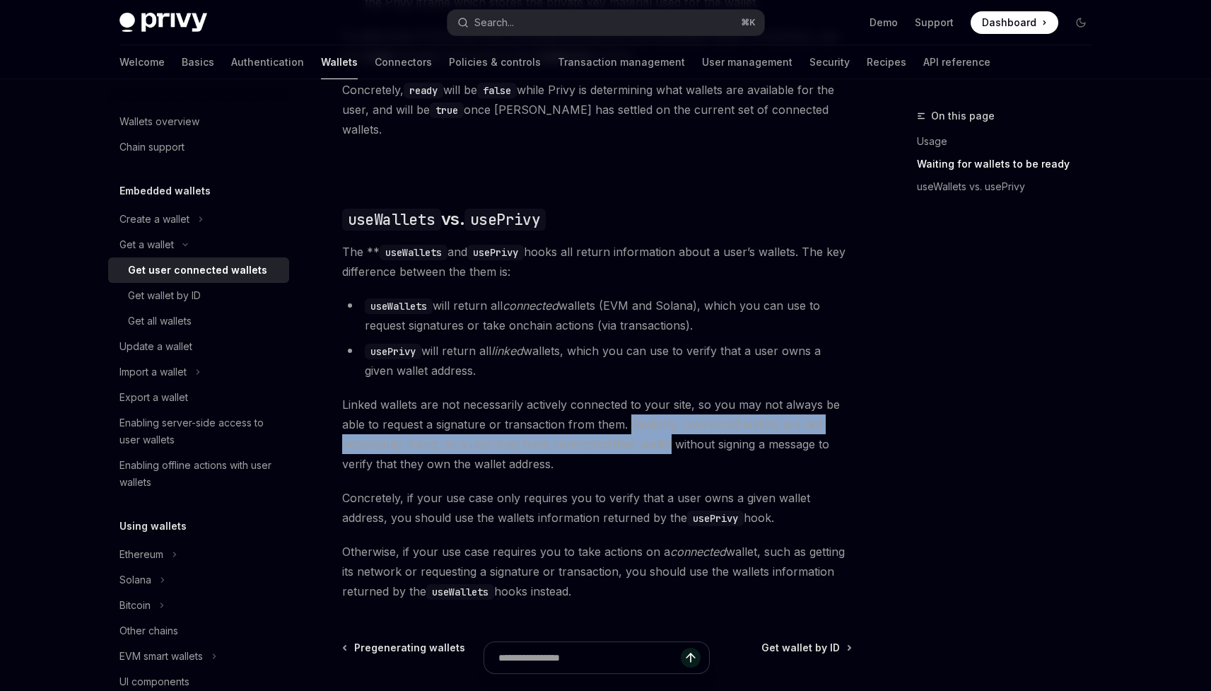
drag, startPoint x: 647, startPoint y: 407, endPoint x: 647, endPoint y: 438, distance: 31.1
click at [647, 438] on span "Linked wallets are not necessarily actively connected to your site, so you may …" at bounding box center [597, 433] width 510 height 79
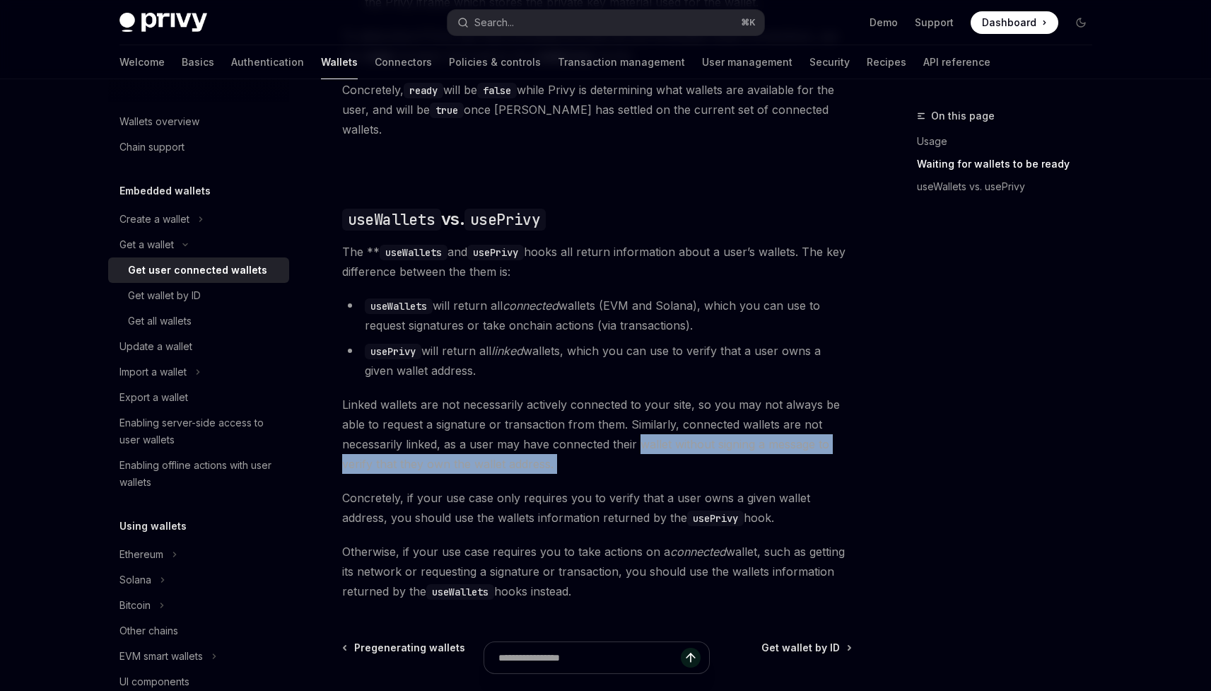
drag, startPoint x: 647, startPoint y: 440, endPoint x: 643, endPoint y: 425, distance: 15.3
click at [643, 425] on span "Linked wallets are not necessarily actively connected to your site, so you may …" at bounding box center [597, 433] width 510 height 79
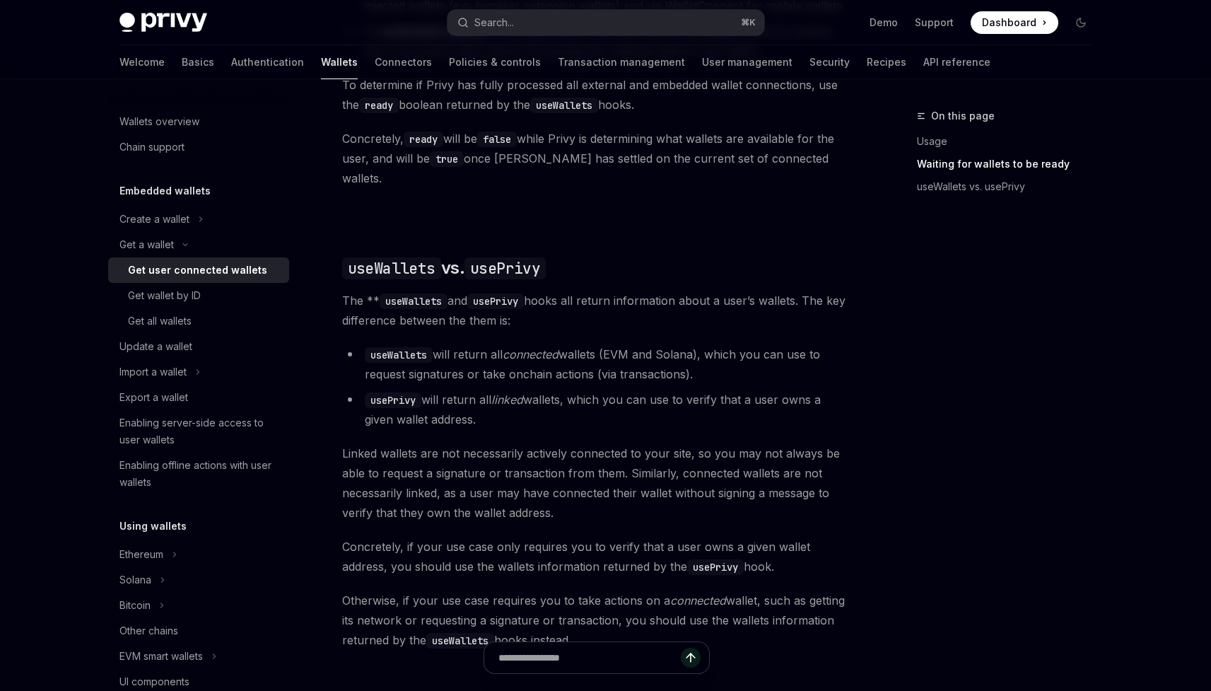
scroll to position [987, 0]
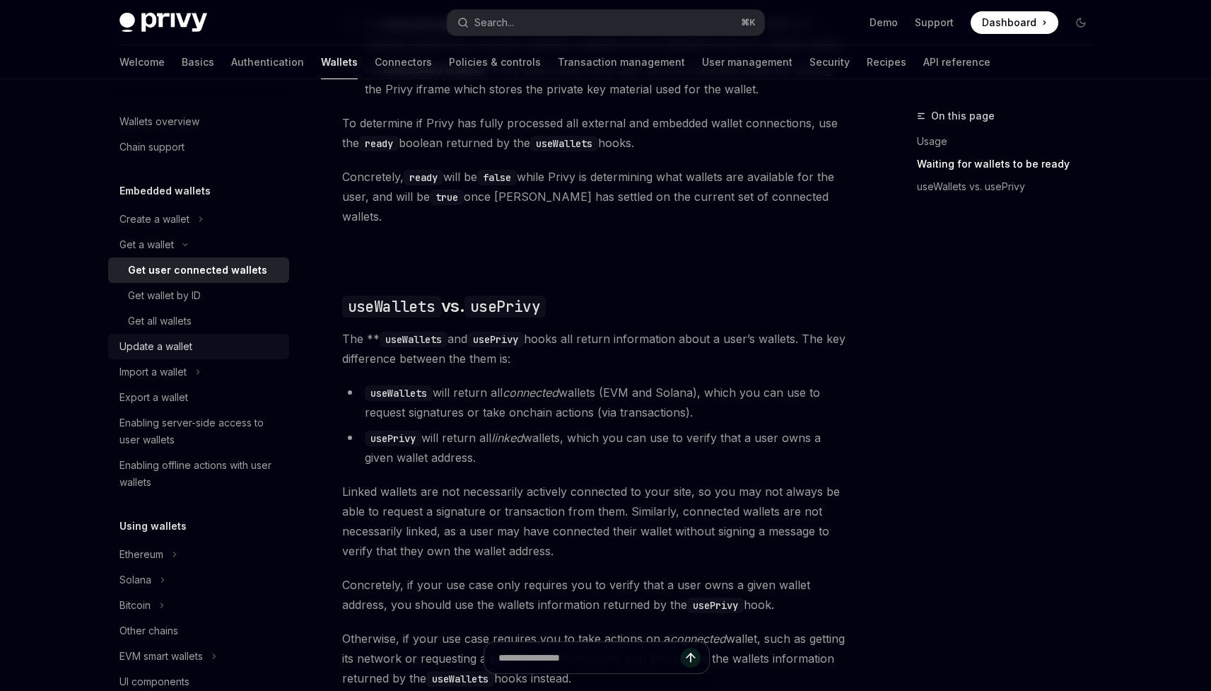
click at [204, 348] on div "Update a wallet" at bounding box center [199, 346] width 161 height 17
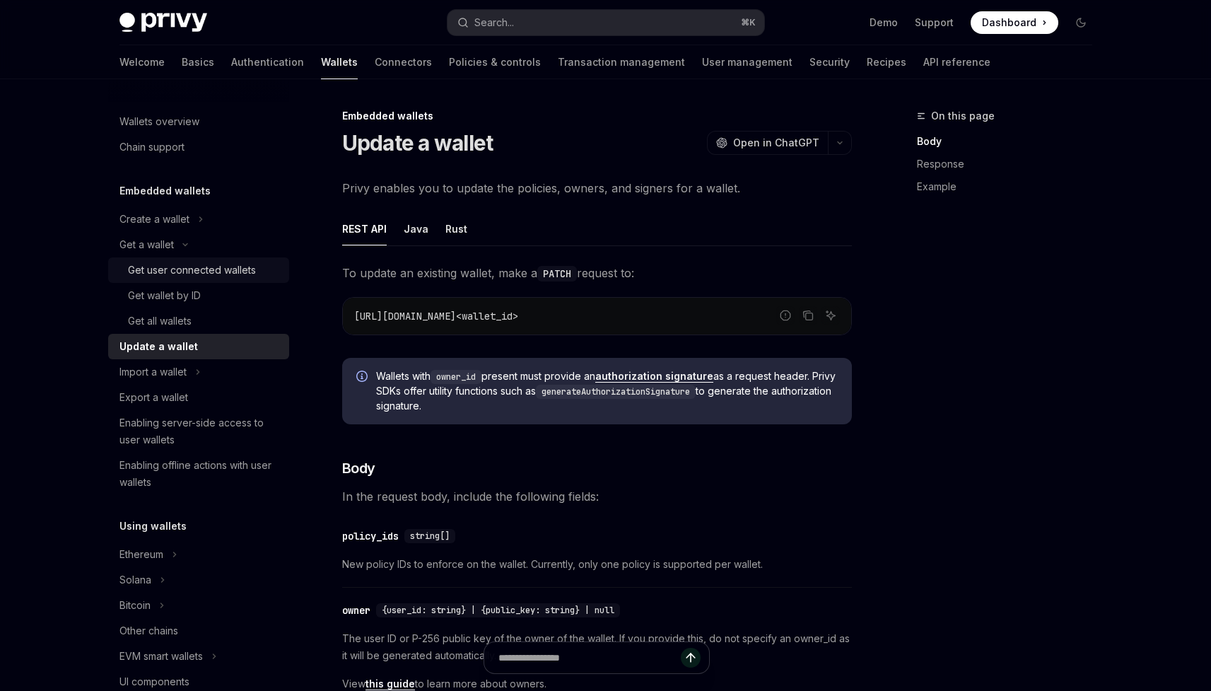
click at [239, 275] on div "Get user connected wallets" at bounding box center [192, 270] width 128 height 17
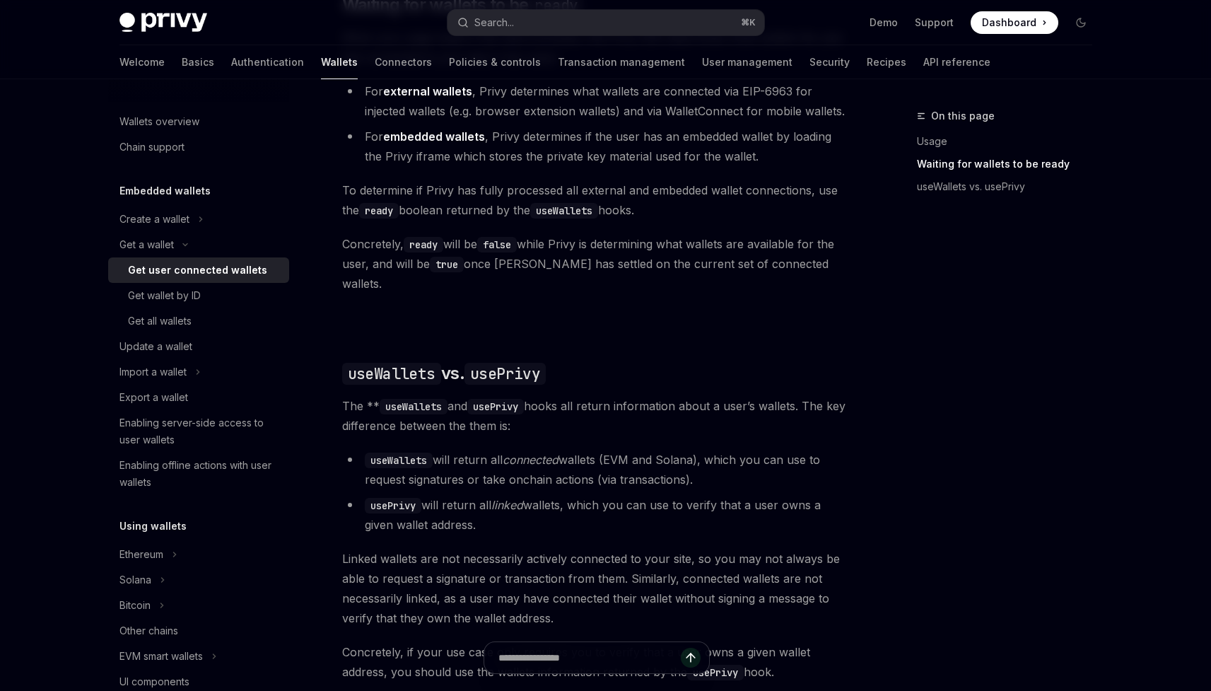
scroll to position [1069, 0]
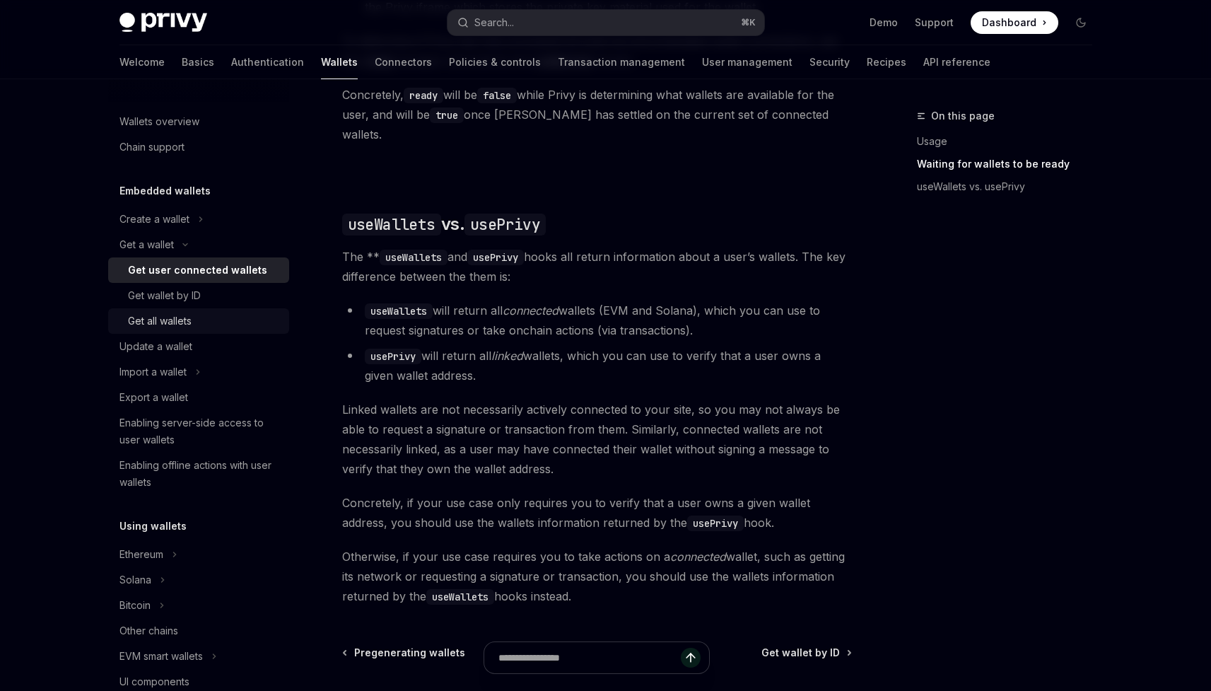
click at [220, 315] on div "Get all wallets" at bounding box center [204, 320] width 153 height 17
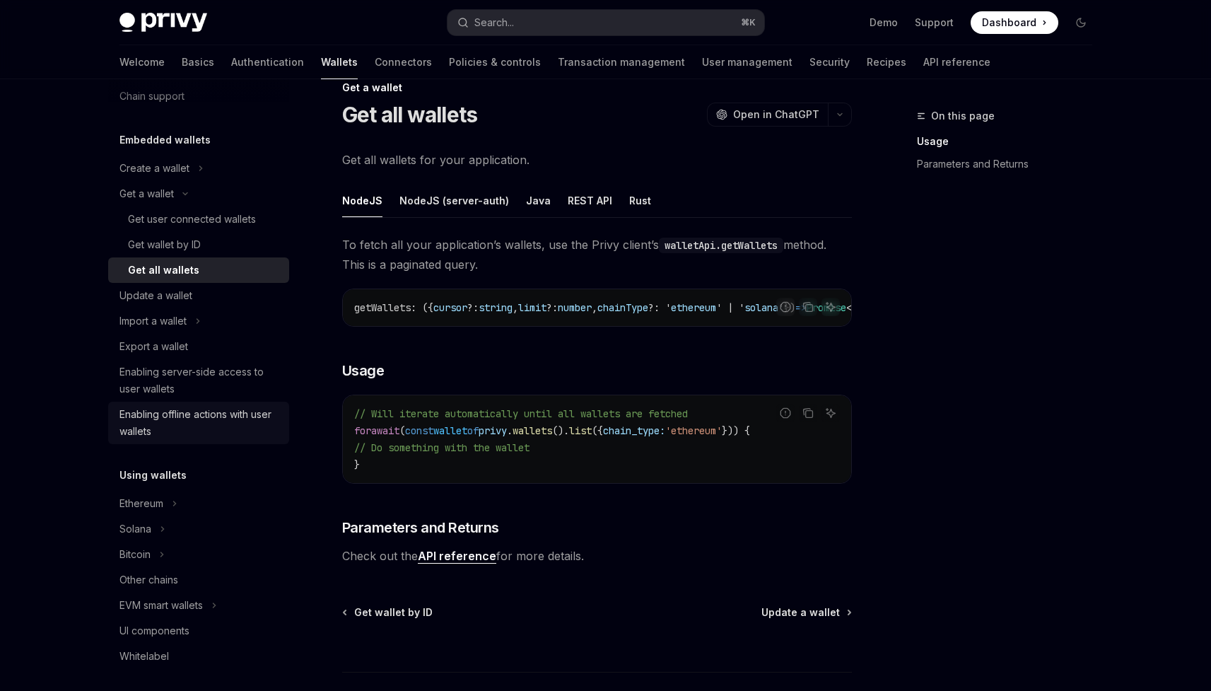
scroll to position [75, 0]
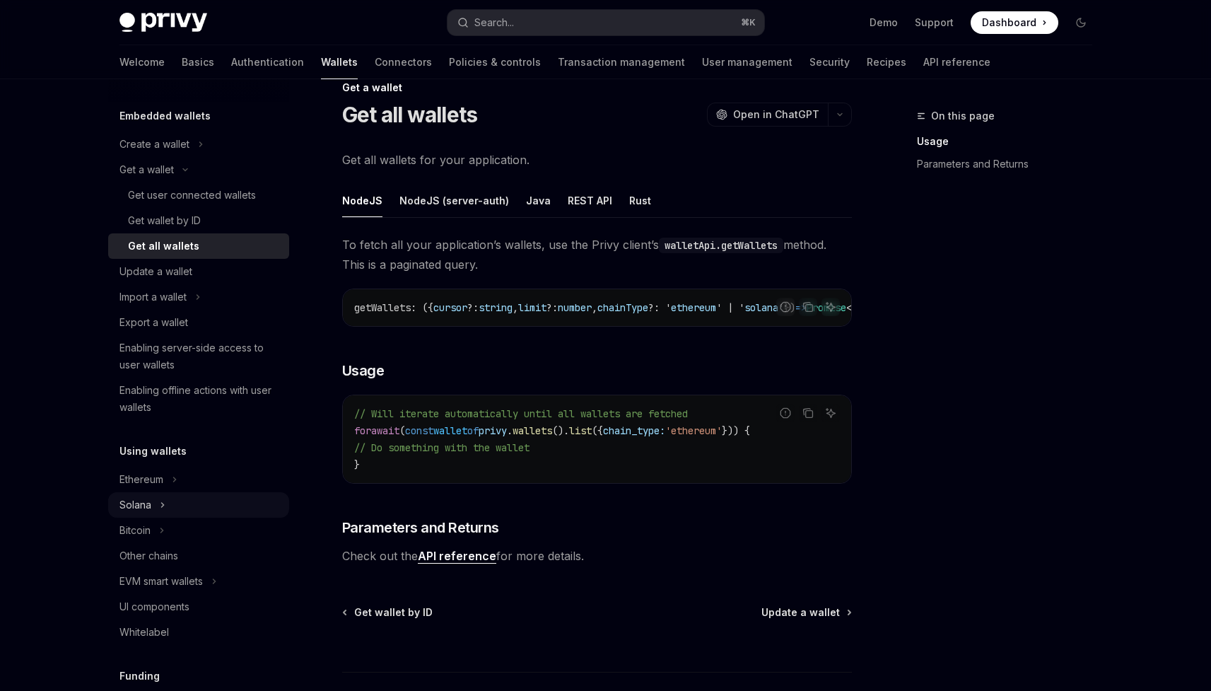
click at [167, 493] on button "Solana" at bounding box center [198, 504] width 181 height 25
type textarea "*"
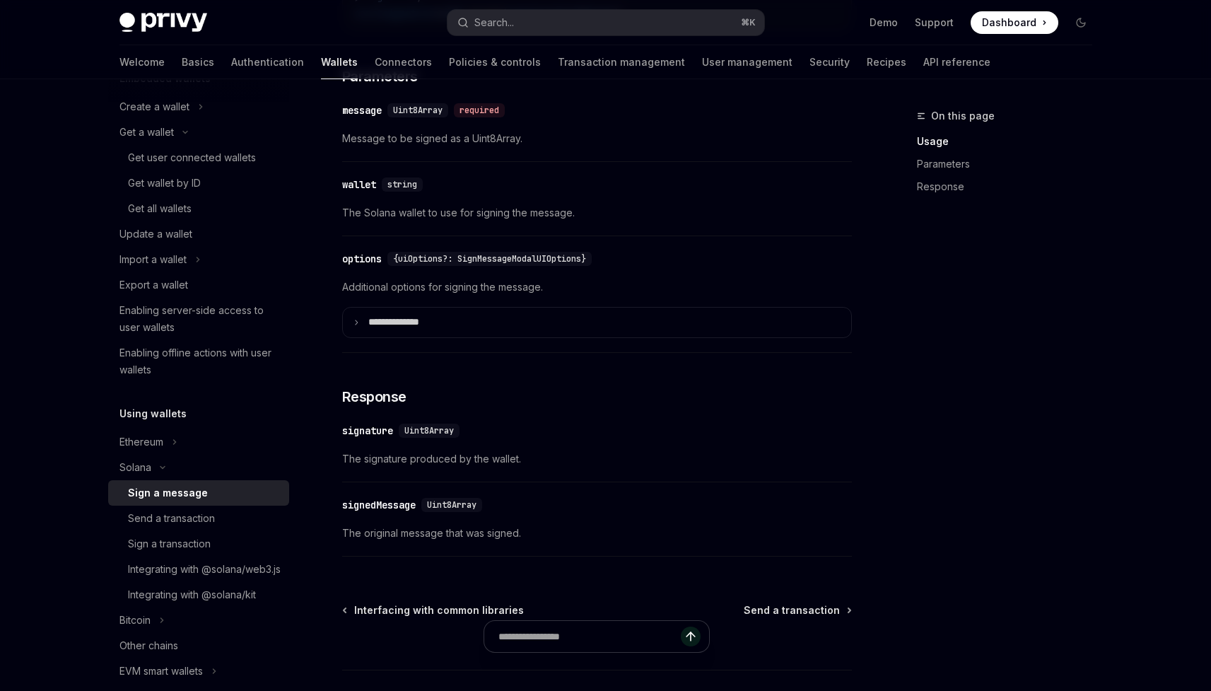
scroll to position [1038, 0]
